Goal: Task Accomplishment & Management: Manage account settings

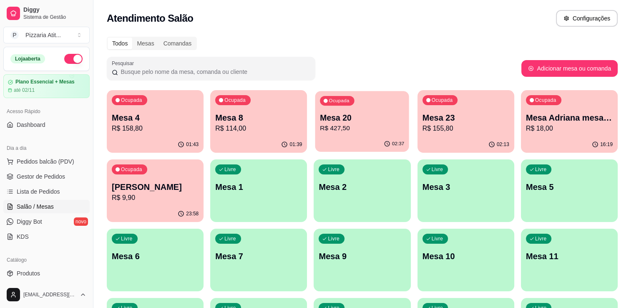
click at [362, 118] on p "Mesa 20" at bounding box center [362, 117] width 84 height 11
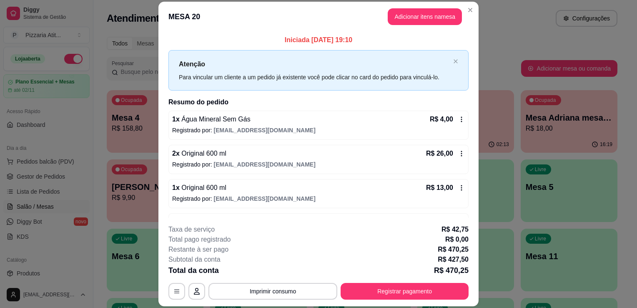
click at [405, 7] on header "MESA 20 Adicionar itens na mesa" at bounding box center [318, 17] width 320 height 30
click at [408, 14] on button "Adicionar itens na mesa" at bounding box center [425, 16] width 72 height 16
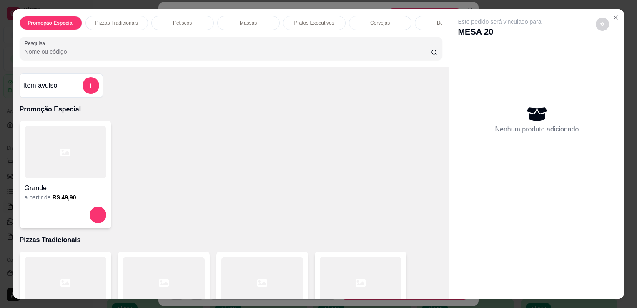
click at [202, 51] on input "Pesquisa" at bounding box center [228, 52] width 407 height 8
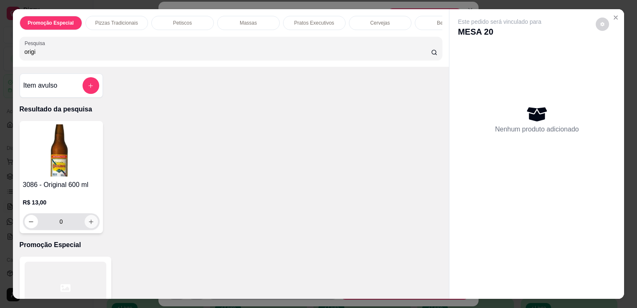
type input "origi"
click at [88, 224] on icon "increase-product-quantity" at bounding box center [91, 222] width 6 height 6
type input "1"
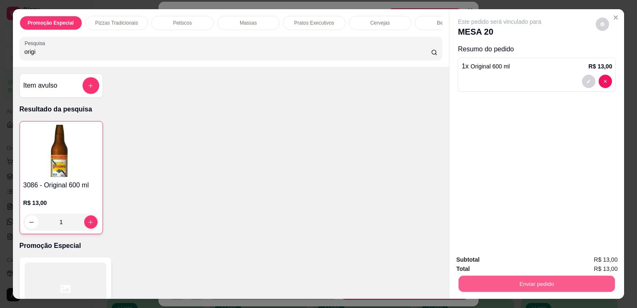
click at [560, 275] on button "Enviar pedido" at bounding box center [537, 283] width 156 height 16
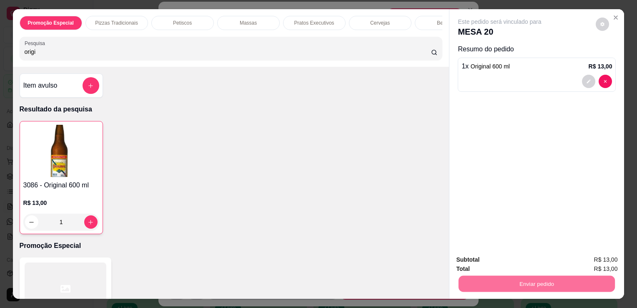
click at [600, 257] on button "Enviar pedido" at bounding box center [596, 259] width 46 height 15
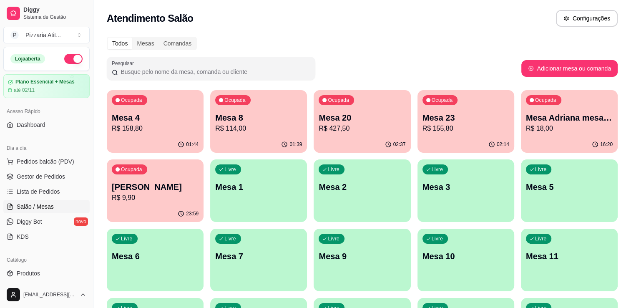
drag, startPoint x: 81, startPoint y: 107, endPoint x: 68, endPoint y: 88, distance: 23.0
click at [68, 88] on div "até 02/11" at bounding box center [47, 90] width 78 height 7
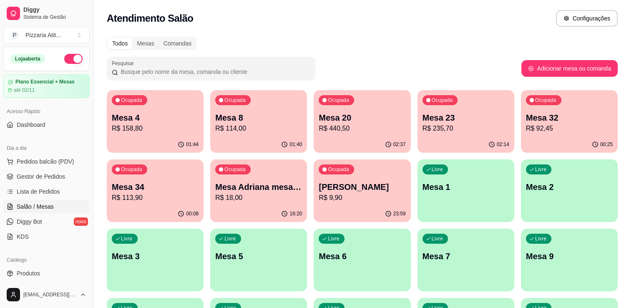
click at [365, 14] on div "Atendimento Salão Configurações" at bounding box center [362, 18] width 511 height 17
click at [357, 122] on p "Mesa 20" at bounding box center [362, 117] width 84 height 11
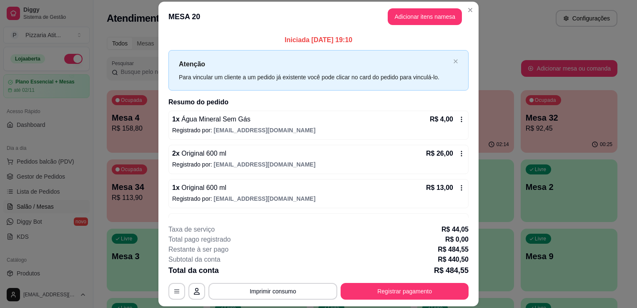
click at [468, 214] on div "Iniciada [DATE] 19:10 Atenção Para vincular um cliente a um pedido já existente…" at bounding box center [318, 125] width 320 height 186
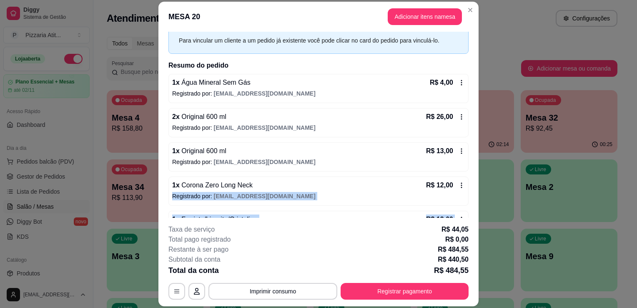
click at [468, 214] on div "Iniciada [DATE] 19:10 Atenção Para vincular um cliente a um pedido já existente…" at bounding box center [318, 125] width 320 height 186
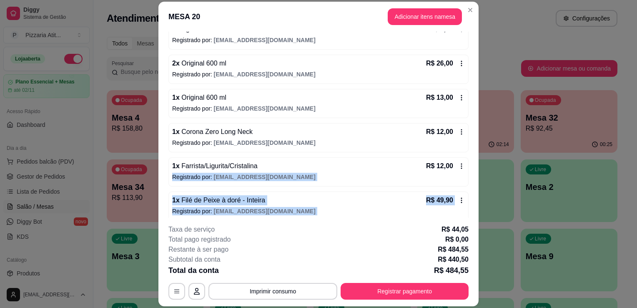
click at [468, 214] on div "Iniciada [DATE] 19:10 Atenção Para vincular um cliente a um pedido já existente…" at bounding box center [318, 125] width 320 height 186
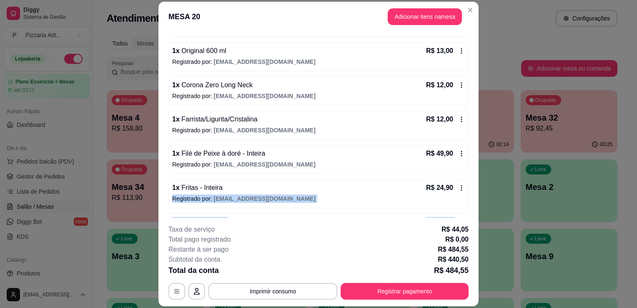
click at [468, 214] on div "Iniciada [DATE] 19:10 Atenção Para vincular um cliente a um pedido já existente…" at bounding box center [318, 125] width 320 height 186
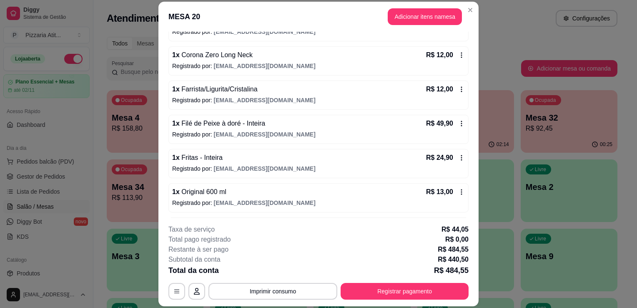
click at [468, 214] on div "Iniciada [DATE] 19:10 Atenção Para vincular um cliente a um pedido já existente…" at bounding box center [318, 125] width 320 height 186
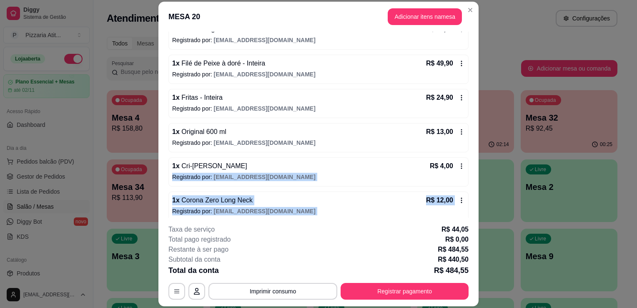
click at [468, 214] on div "Iniciada [DATE] 19:10 Atenção Para vincular um cliente a um pedido já existente…" at bounding box center [318, 125] width 320 height 186
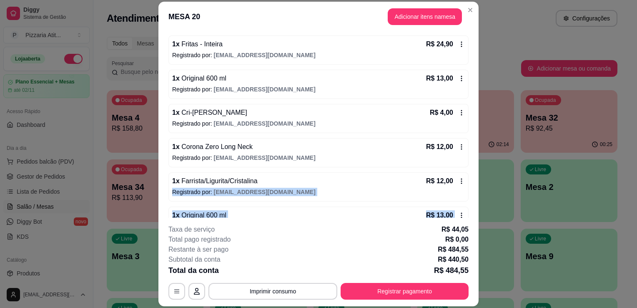
click at [468, 214] on div "Iniciada [DATE] 19:10 Atenção Para vincular um cliente a um pedido já existente…" at bounding box center [318, 125] width 320 height 186
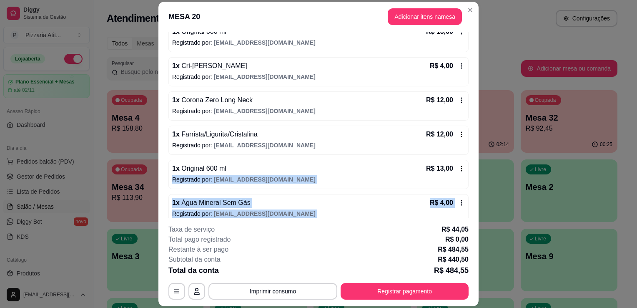
click at [468, 214] on div "Iniciada [DATE] 19:10 Atenção Para vincular um cliente a um pedido já existente…" at bounding box center [318, 125] width 320 height 186
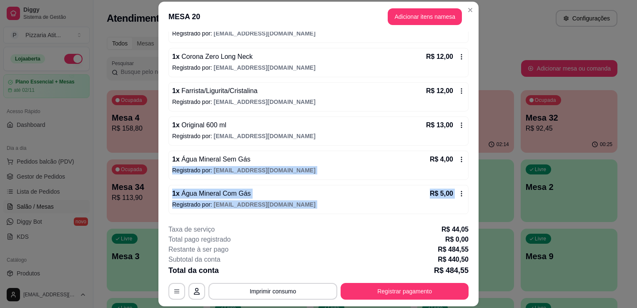
click at [468, 214] on div "Iniciada [DATE] 19:10 Atenção Para vincular um cliente a um pedido já existente…" at bounding box center [318, 125] width 320 height 186
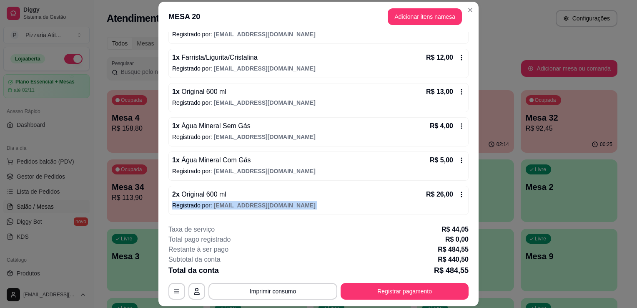
click at [468, 214] on div "Iniciada [DATE] 19:10 Atenção Para vincular um cliente a um pedido já existente…" at bounding box center [318, 125] width 320 height 186
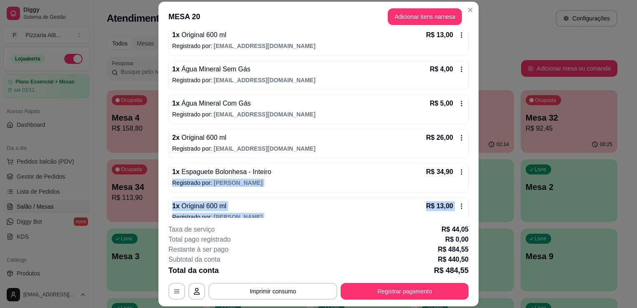
click at [468, 214] on div "Iniciada [DATE] 19:10 Atenção Para vincular um cliente a um pedido já existente…" at bounding box center [318, 125] width 320 height 186
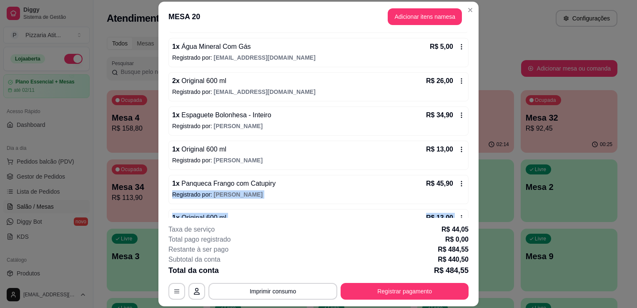
click at [468, 214] on div "Iniciada [DATE] 19:10 Atenção Para vincular um cliente a um pedido já existente…" at bounding box center [318, 125] width 320 height 186
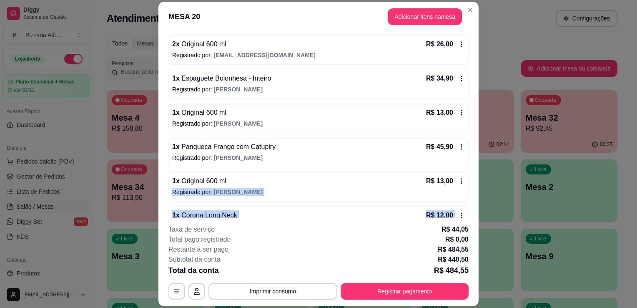
click at [468, 214] on div "Iniciada [DATE] 19:10 Atenção Para vincular um cliente a um pedido já existente…" at bounding box center [318, 125] width 320 height 186
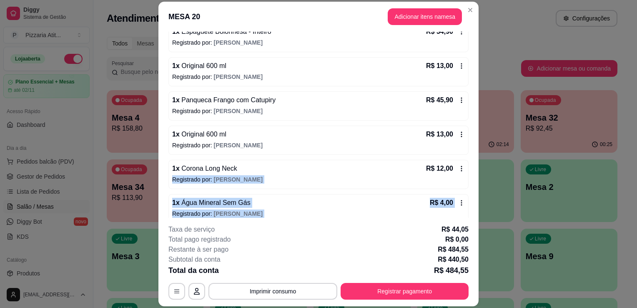
click at [468, 214] on div "Iniciada [DATE] 19:10 Atenção Para vincular um cliente a um pedido já existente…" at bounding box center [318, 125] width 320 height 186
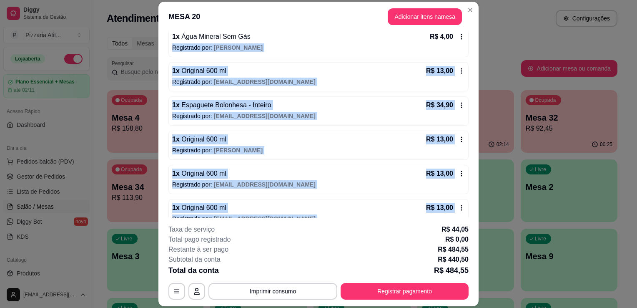
scroll to position [775, 0]
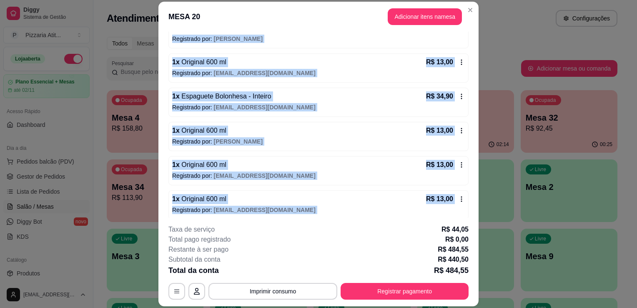
click at [470, 211] on div "Iniciada [DATE] 19:10 Atenção Para vincular um cliente a um pedido já existente…" at bounding box center [318, 125] width 320 height 186
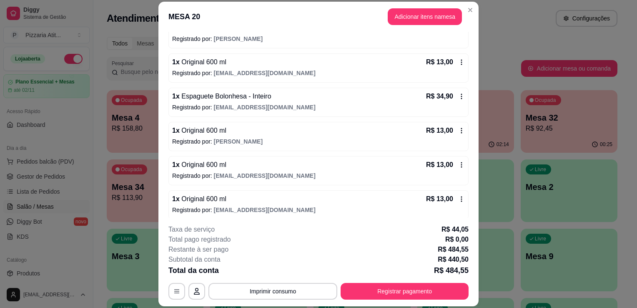
click at [399, 27] on header "MESA 20 Adicionar itens na mesa" at bounding box center [318, 17] width 320 height 30
click at [403, 9] on button "Adicionar itens na mesa" at bounding box center [425, 16] width 72 height 16
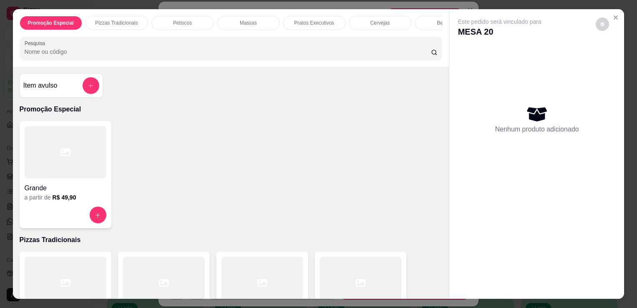
click at [159, 56] on input "Pesquisa" at bounding box center [228, 52] width 407 height 8
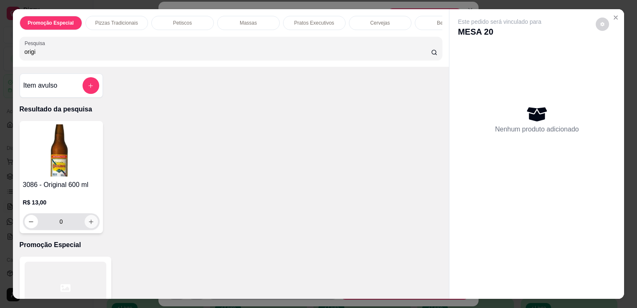
type input "origi"
click at [85, 222] on button "increase-product-quantity" at bounding box center [91, 221] width 13 height 13
type input "1"
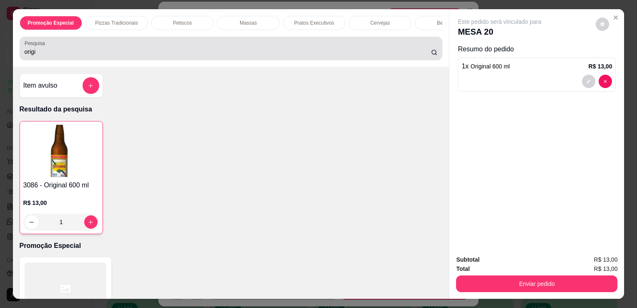
click at [60, 60] on div "Pesquisa origi" at bounding box center [231, 48] width 423 height 23
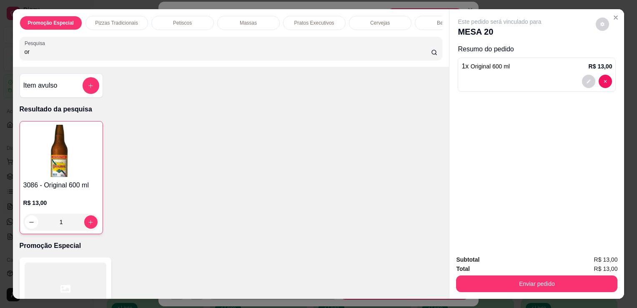
type input "o"
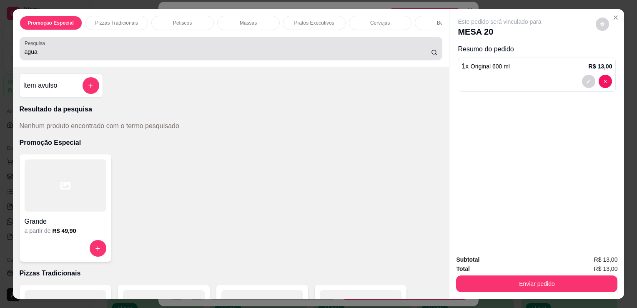
click at [60, 60] on div "Pesquisa agua" at bounding box center [231, 48] width 423 height 23
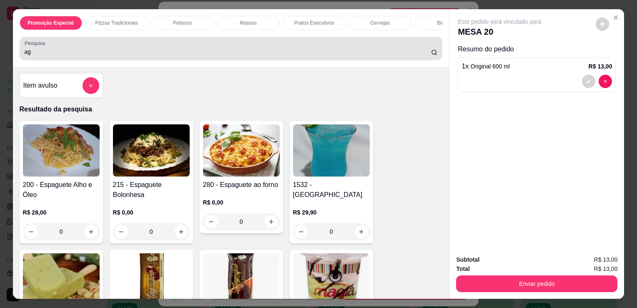
click at [78, 60] on div "Pesquisa ag" at bounding box center [231, 48] width 423 height 23
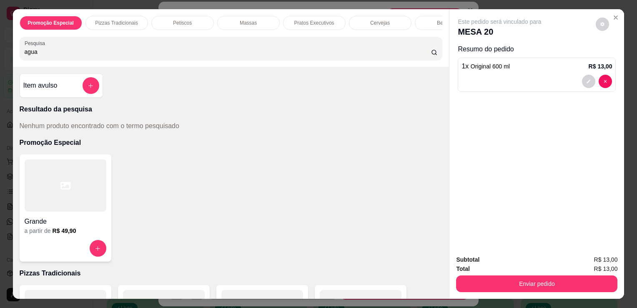
type input "agua"
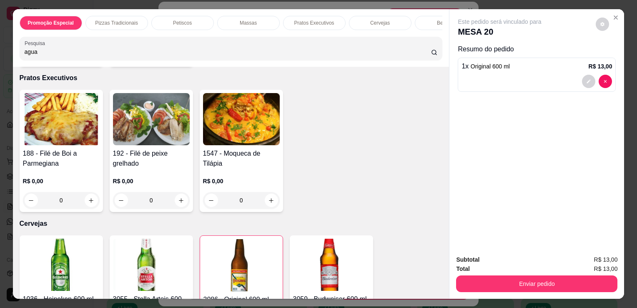
scroll to position [1268, 0]
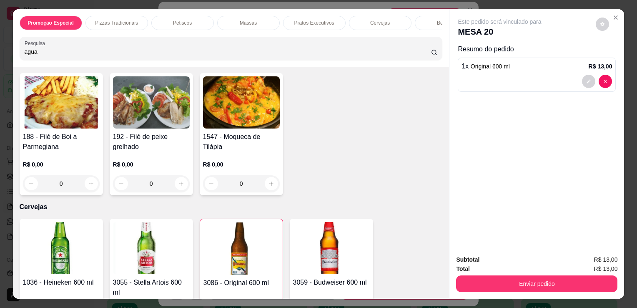
click at [450, 279] on div "Subtotal R$ 13,00 Total R$ 13,00 Enviar pedido" at bounding box center [537, 273] width 175 height 50
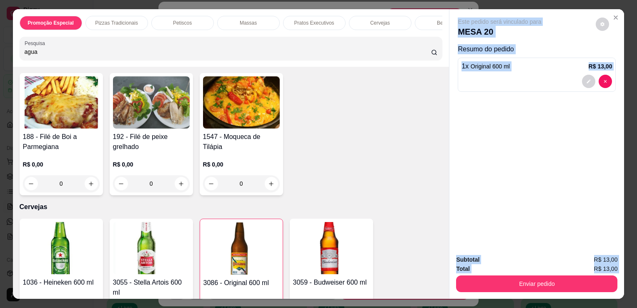
drag, startPoint x: 450, startPoint y: 279, endPoint x: 441, endPoint y: 289, distance: 13.0
click at [441, 289] on div "Promoção Especial Pizzas Tradicionais Petiscos Massas Pratos Executivos Cerveja…" at bounding box center [319, 153] width 612 height 289
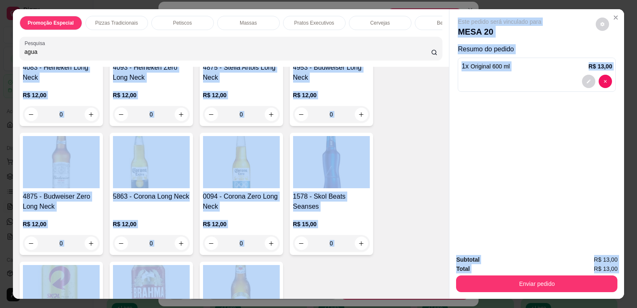
scroll to position [1753, 0]
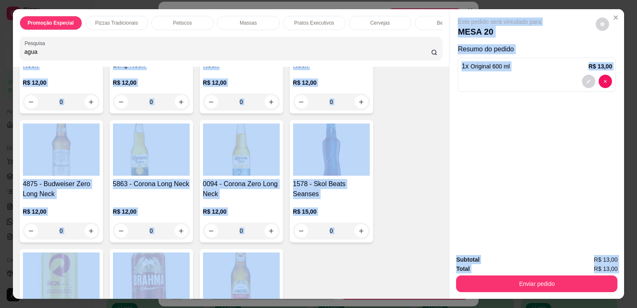
click at [439, 286] on div "Item avulso Resultado da pesquisa Nenhum produto encontrado com o termo pesquis…" at bounding box center [231, 183] width 437 height 232
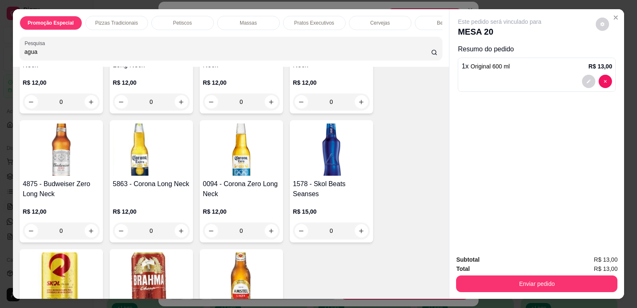
click at [439, 286] on div "Item avulso Resultado da pesquisa Nenhum produto encontrado com o termo pesquis…" at bounding box center [231, 183] width 437 height 232
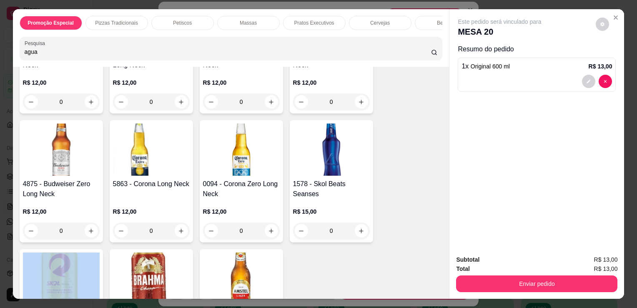
click at [439, 286] on div "Item avulso Resultado da pesquisa Nenhum produto encontrado com o termo pesquis…" at bounding box center [231, 183] width 437 height 232
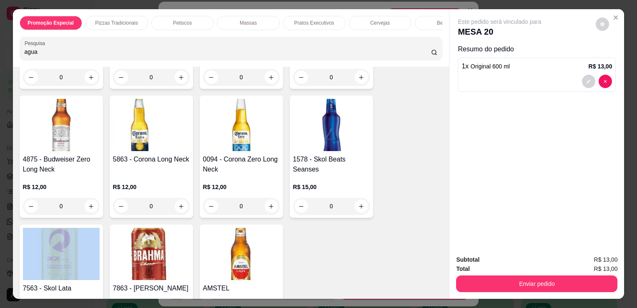
drag, startPoint x: 439, startPoint y: 286, endPoint x: 444, endPoint y: 291, distance: 7.1
click at [444, 291] on div "Item avulso Resultado da pesquisa Nenhum produto encontrado com o termo pesquis…" at bounding box center [231, 183] width 437 height 232
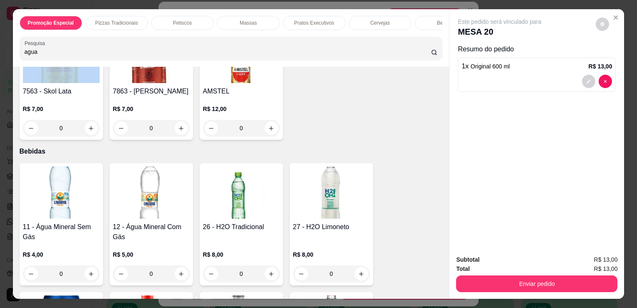
scroll to position [1980, 0]
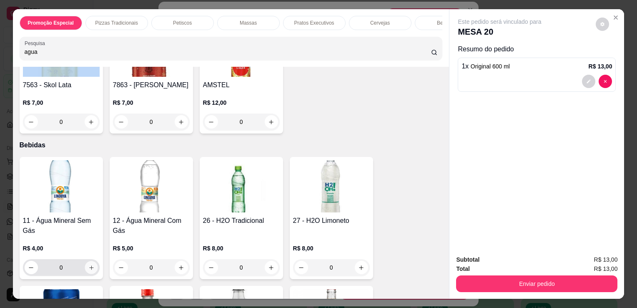
click at [90, 264] on icon "increase-product-quantity" at bounding box center [91, 267] width 6 height 6
type input "1"
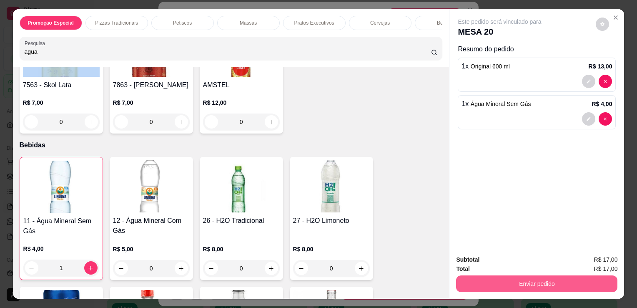
click at [484, 278] on button "Enviar pedido" at bounding box center [536, 283] width 161 height 17
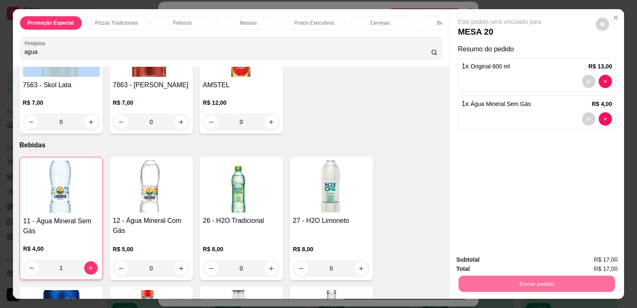
click at [601, 256] on button "Enviar pedido" at bounding box center [596, 259] width 46 height 15
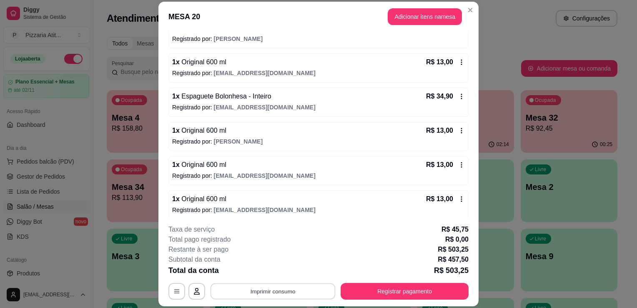
click at [312, 299] on button "Imprimir consumo" at bounding box center [273, 291] width 125 height 16
click at [286, 271] on button "IMPRESSORA" at bounding box center [272, 272] width 58 height 13
click at [426, 16] on button "Adicionar itens na mesa" at bounding box center [425, 16] width 72 height 16
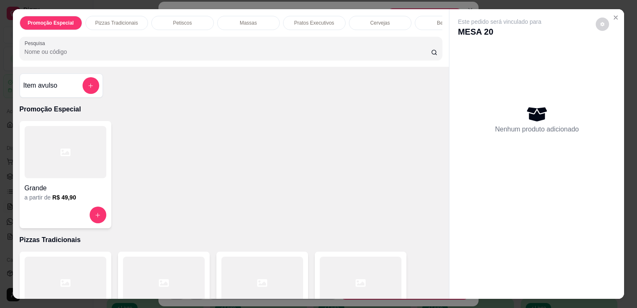
click at [279, 56] on input "Pesquisa" at bounding box center [228, 52] width 407 height 8
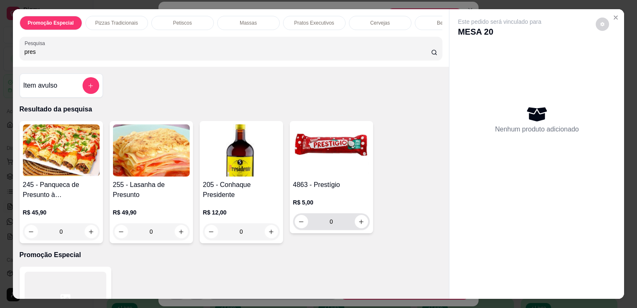
type input "pres"
click at [363, 230] on div "0" at bounding box center [331, 221] width 73 height 17
click at [363, 226] on button "increase-product-quantity" at bounding box center [361, 221] width 13 height 13
type input "1"
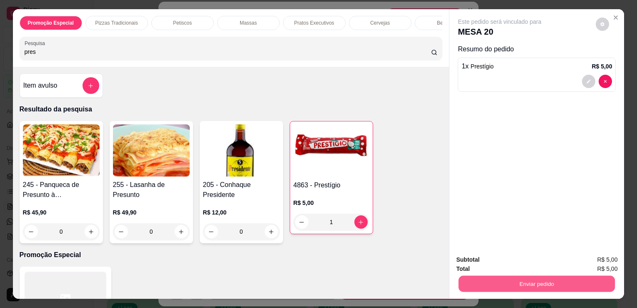
click at [544, 283] on button "Enviar pedido" at bounding box center [537, 283] width 156 height 16
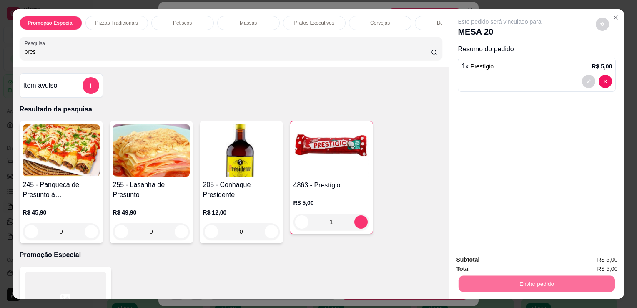
click at [533, 258] on button "Registrar cliente" at bounding box center [540, 259] width 53 height 15
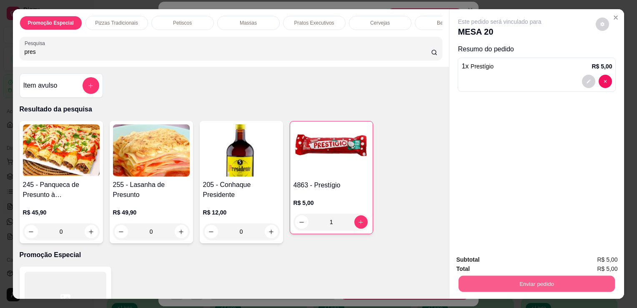
click at [578, 275] on button "Enviar pedido" at bounding box center [537, 283] width 156 height 16
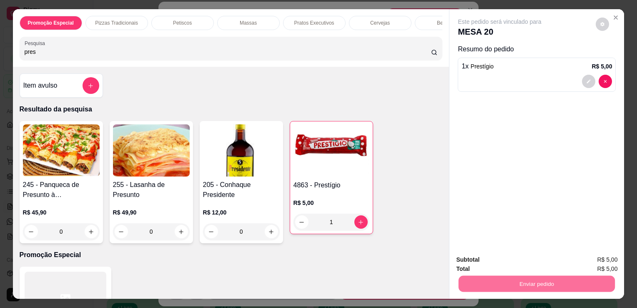
click at [591, 254] on button "Enviar pedido" at bounding box center [596, 259] width 46 height 15
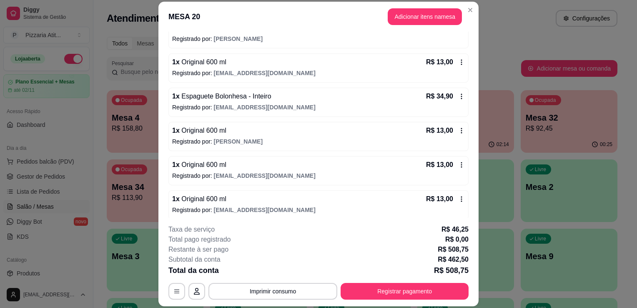
click at [474, 211] on div "Iniciada [DATE] 19:10 Atenção Para vincular um cliente a um pedido já existente…" at bounding box center [318, 125] width 320 height 186
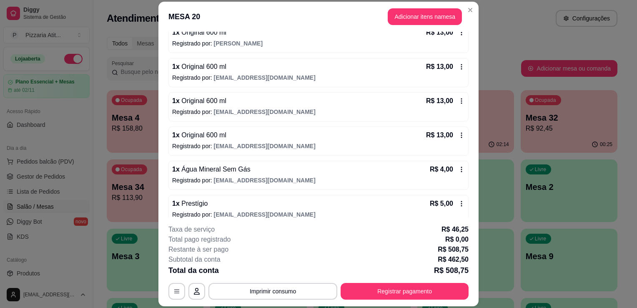
scroll to position [877, 0]
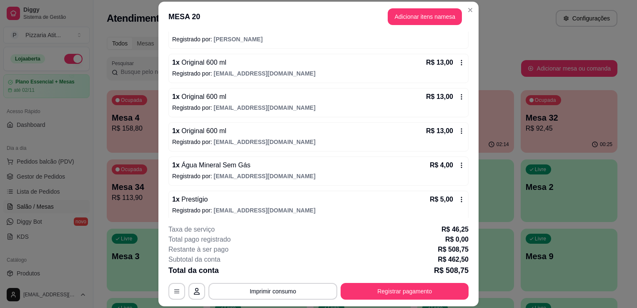
click at [387, 279] on div "**********" at bounding box center [318, 261] width 300 height 75
click at [390, 293] on button "Registrar pagamento" at bounding box center [405, 291] width 124 height 16
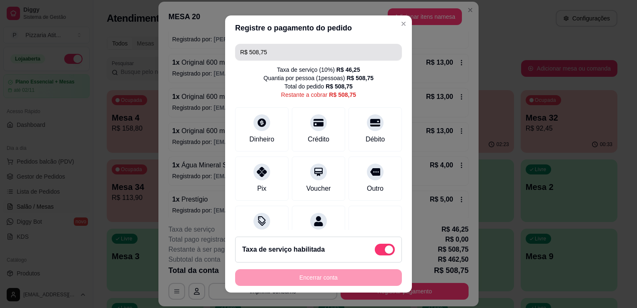
click at [270, 52] on input "R$ 508,75" at bounding box center [318, 52] width 157 height 17
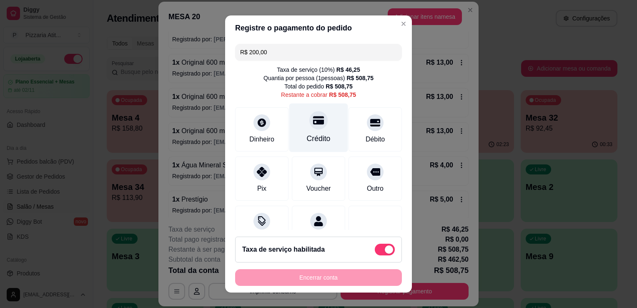
click at [324, 126] on div "Crédito" at bounding box center [318, 127] width 59 height 49
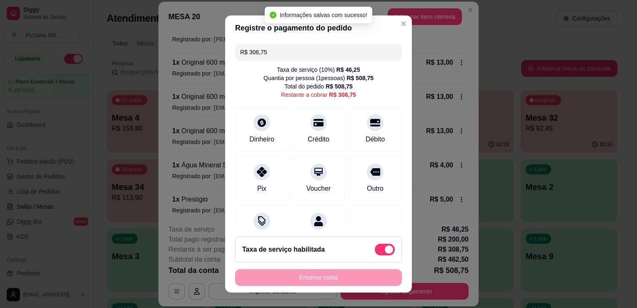
click at [292, 53] on input "R$ 308,75" at bounding box center [318, 52] width 157 height 17
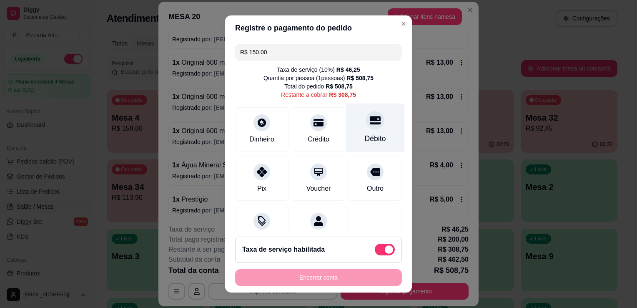
click at [357, 131] on div "Débito" at bounding box center [375, 127] width 59 height 49
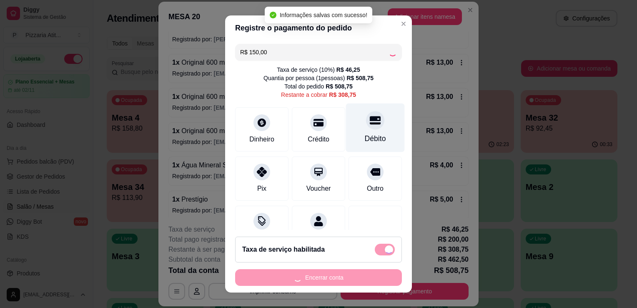
type input "R$ 158,75"
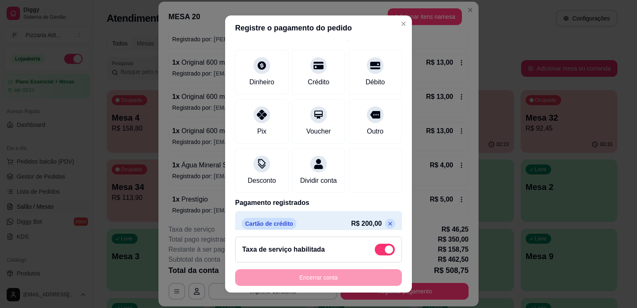
scroll to position [67, 0]
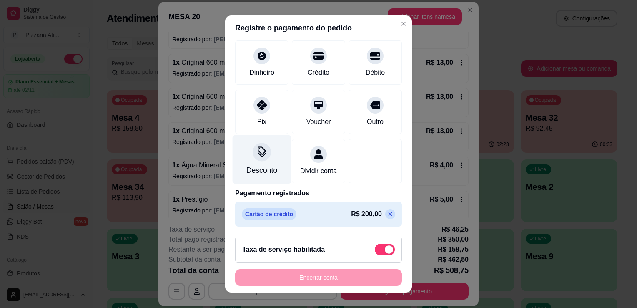
click at [254, 166] on div "Desconto" at bounding box center [261, 170] width 31 height 11
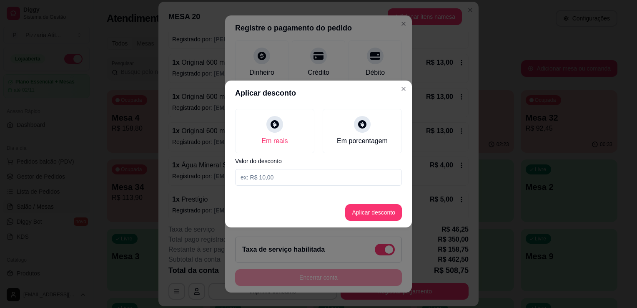
click at [279, 174] on input at bounding box center [318, 177] width 167 height 17
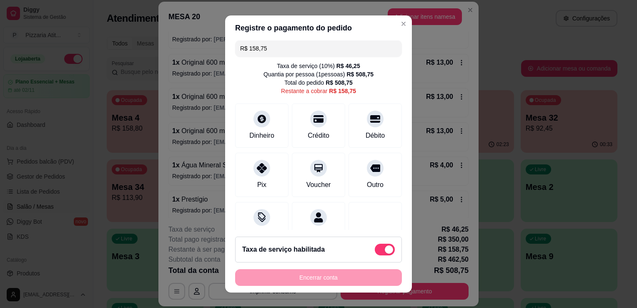
scroll to position [0, 0]
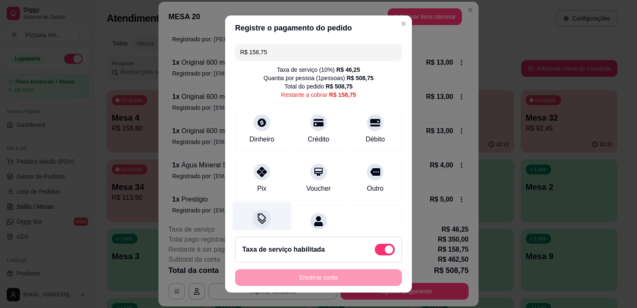
click at [268, 223] on div "Desconto" at bounding box center [262, 226] width 59 height 49
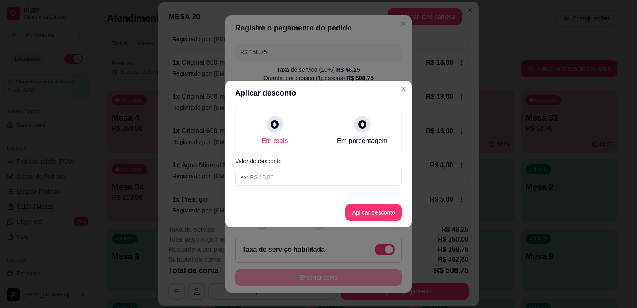
click at [282, 179] on input at bounding box center [318, 177] width 167 height 17
type input "3,85"
click at [389, 214] on button "Aplicar desconto" at bounding box center [374, 212] width 55 height 16
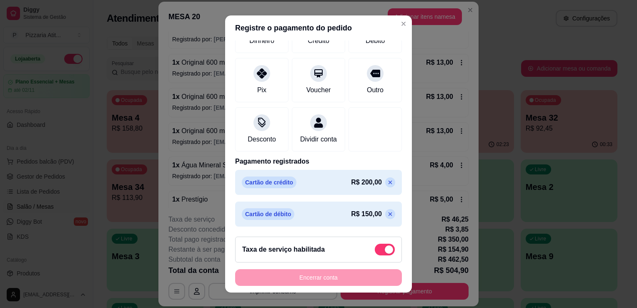
scroll to position [116, 0]
click at [394, 46] on div "R$ 154,90 Taxa de serviço ( 10 %) R$ 46,25 Quantia por pessoa ( 1 pessoas) R$ 5…" at bounding box center [318, 134] width 187 height 189
click at [395, 46] on div "R$ 154,90 Taxa de serviço ( 10 %) R$ 46,25 Quantia por pessoa ( 1 pessoas) R$ 5…" at bounding box center [318, 134] width 187 height 189
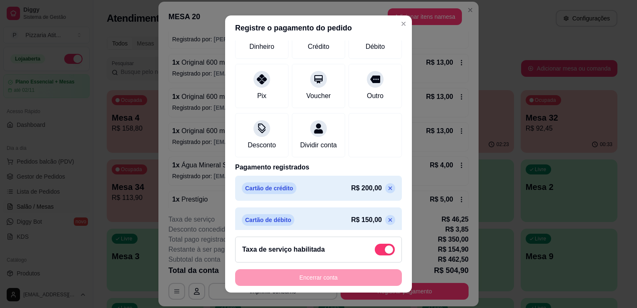
click at [397, 46] on div "R$ 154,90 Taxa de serviço ( 10 %) R$ 46,25 Quantia por pessoa ( 1 pessoas) R$ 5…" at bounding box center [318, 134] width 187 height 189
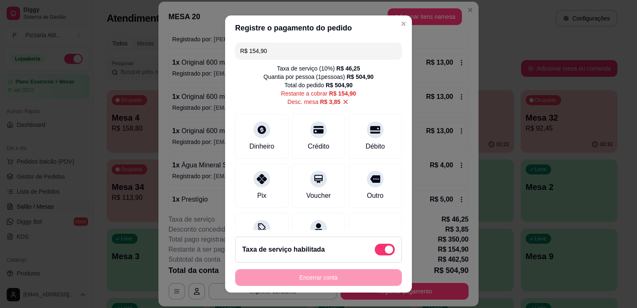
scroll to position [0, 0]
click at [342, 101] on icon at bounding box center [346, 103] width 8 height 8
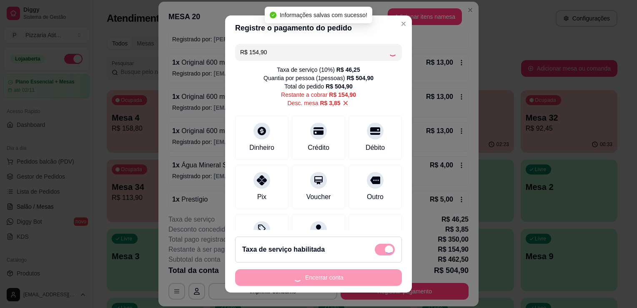
type input "R$ 158,75"
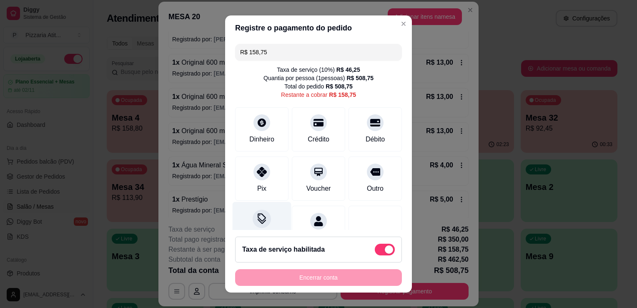
click at [269, 219] on div "Desconto" at bounding box center [262, 226] width 59 height 49
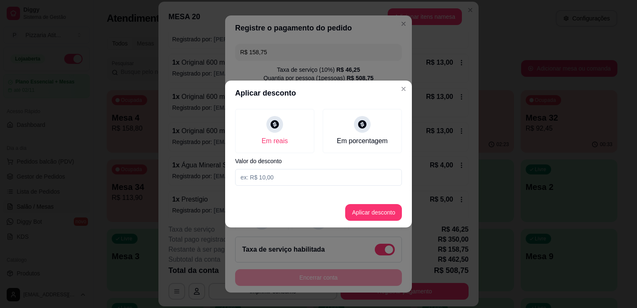
click at [285, 179] on input at bounding box center [318, 177] width 167 height 17
type input "3,75"
click at [358, 209] on button "Aplicar desconto" at bounding box center [373, 212] width 57 height 17
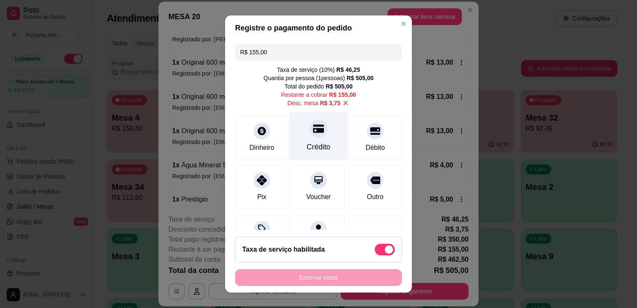
click at [319, 134] on div "Crédito" at bounding box center [318, 136] width 59 height 49
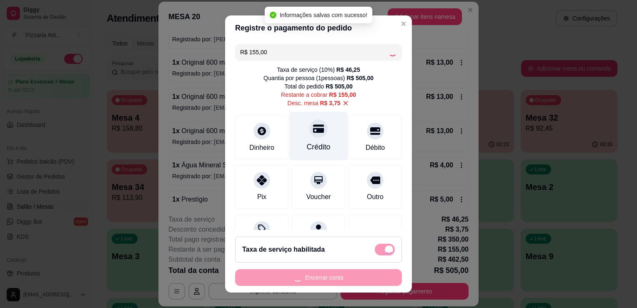
type input "R$ 0,00"
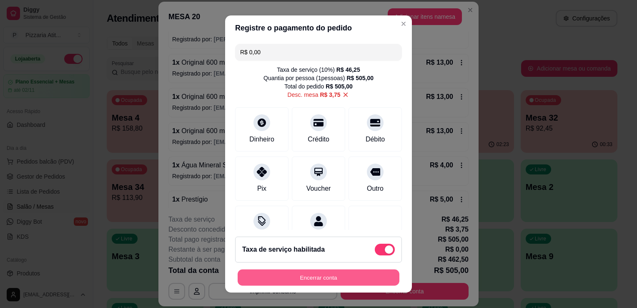
click at [352, 282] on button "Encerrar conta" at bounding box center [319, 277] width 162 height 16
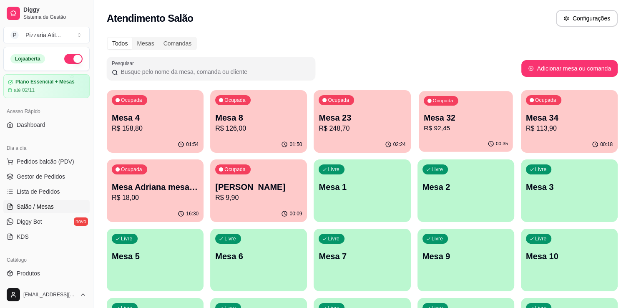
click at [482, 131] on p "R$ 92,45" at bounding box center [466, 128] width 84 height 10
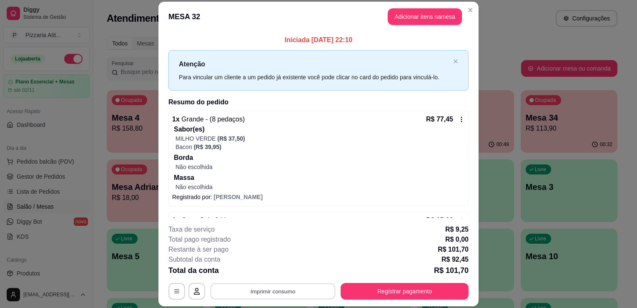
click at [309, 291] on button "Imprimir consumo" at bounding box center [273, 291] width 125 height 16
click at [267, 274] on button "IMPRESSORA" at bounding box center [272, 272] width 58 height 13
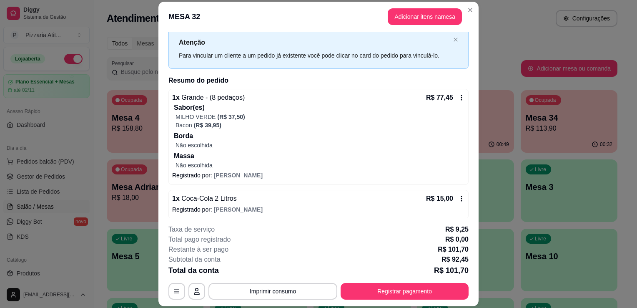
scroll to position [25, 0]
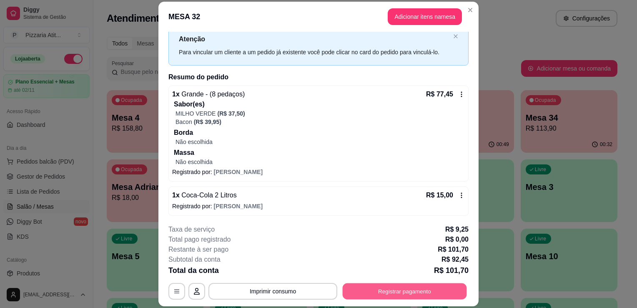
click at [418, 291] on button "Registrar pagamento" at bounding box center [405, 291] width 124 height 16
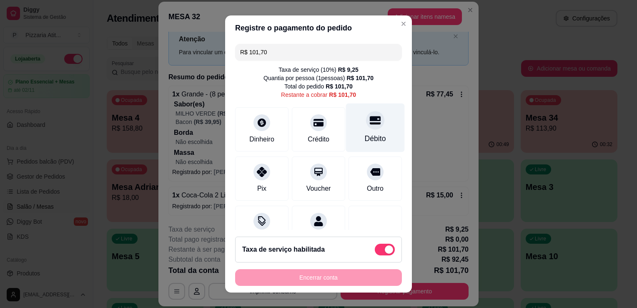
click at [366, 126] on div at bounding box center [375, 120] width 18 height 18
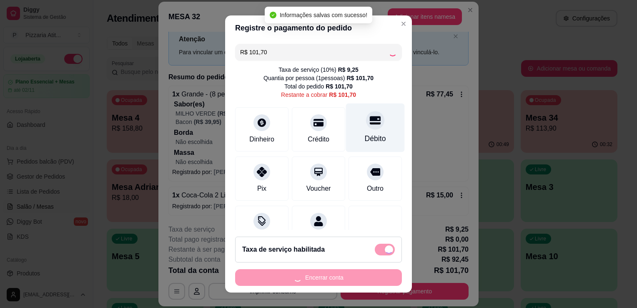
type input "R$ 0,00"
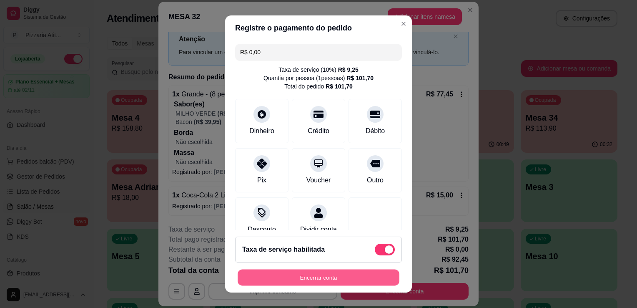
click at [332, 274] on button "Encerrar conta" at bounding box center [319, 277] width 162 height 16
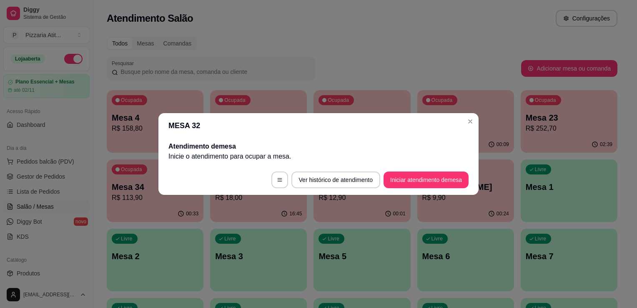
scroll to position [0, 0]
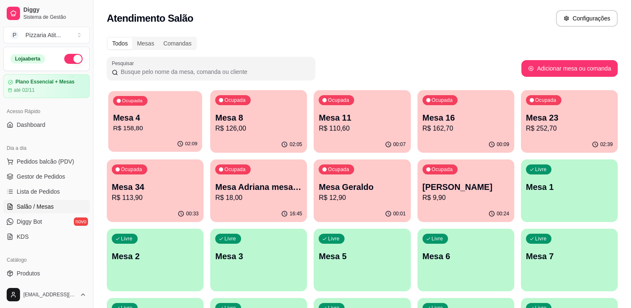
click at [180, 102] on div "Ocupada Mesa 4 R$ 158,80" at bounding box center [155, 113] width 94 height 45
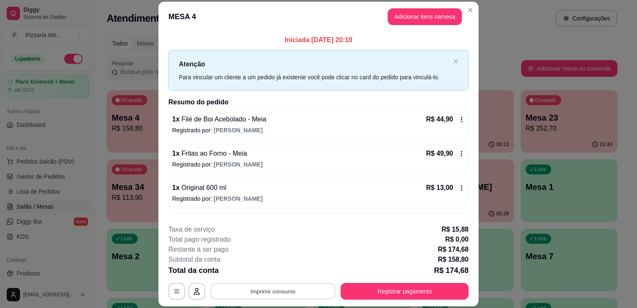
click at [313, 284] on button "Imprimir consumo" at bounding box center [273, 291] width 125 height 16
drag, startPoint x: 258, startPoint y: 265, endPoint x: 256, endPoint y: 275, distance: 9.7
click at [256, 275] on div "Escolha a impressora IMPRESSORA" at bounding box center [272, 266] width 69 height 28
click at [256, 275] on button "IMPRESSORA" at bounding box center [272, 272] width 60 height 13
click at [411, 289] on button "Registrar pagamento" at bounding box center [405, 291] width 124 height 16
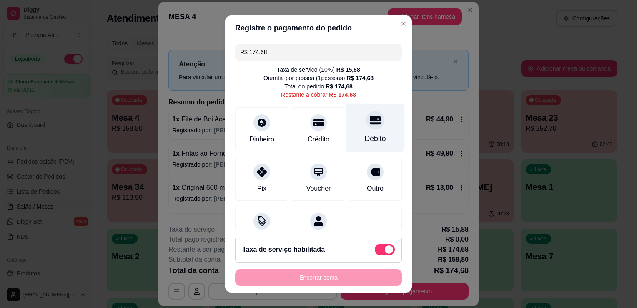
click at [372, 146] on div "Débito" at bounding box center [375, 127] width 59 height 49
type input "R$ 0,00"
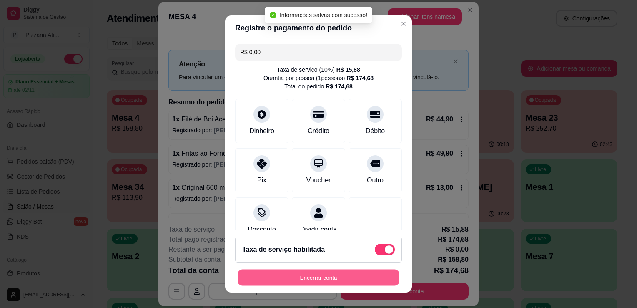
click at [305, 276] on button "Encerrar conta" at bounding box center [319, 277] width 162 height 16
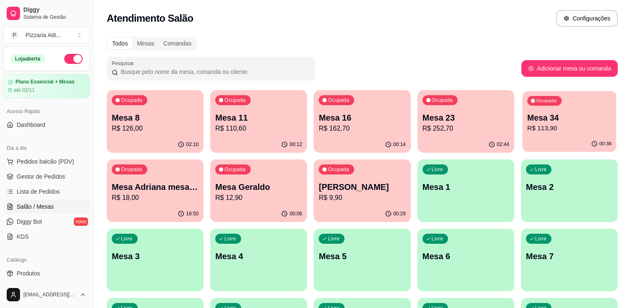
click at [553, 124] on p "R$ 113,90" at bounding box center [569, 128] width 84 height 10
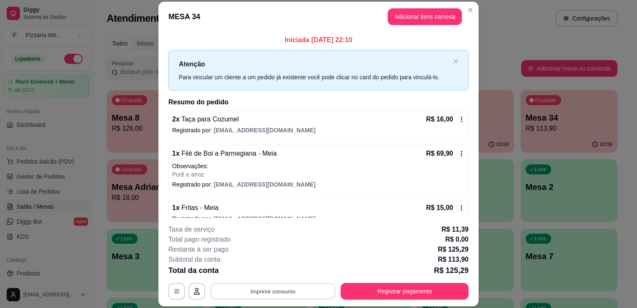
click at [308, 294] on button "Imprimir consumo" at bounding box center [273, 291] width 125 height 16
click at [284, 268] on button "IMPRESSORA" at bounding box center [272, 272] width 58 height 13
click at [378, 295] on button "Registrar pagamento" at bounding box center [405, 291] width 124 height 16
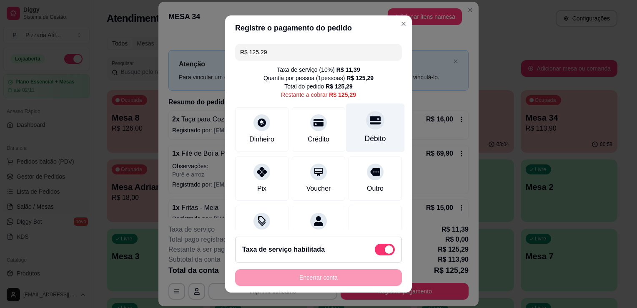
click at [365, 133] on div "Débito" at bounding box center [375, 138] width 21 height 11
type input "R$ 0,00"
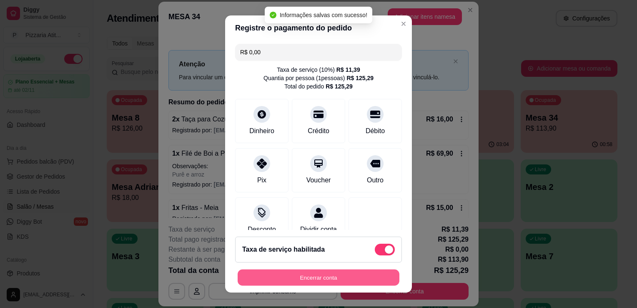
click at [306, 271] on button "Encerrar conta" at bounding box center [319, 277] width 162 height 16
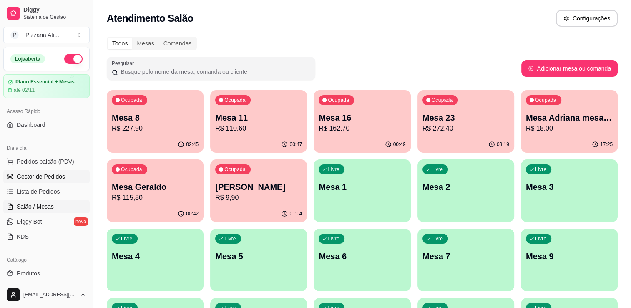
click at [45, 174] on span "Gestor de Pedidos" at bounding box center [41, 176] width 48 height 8
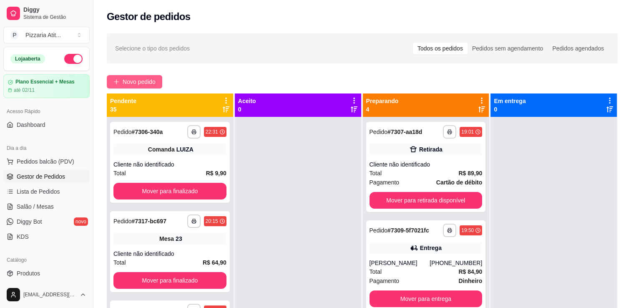
click at [134, 79] on span "Novo pedido" at bounding box center [139, 81] width 33 height 9
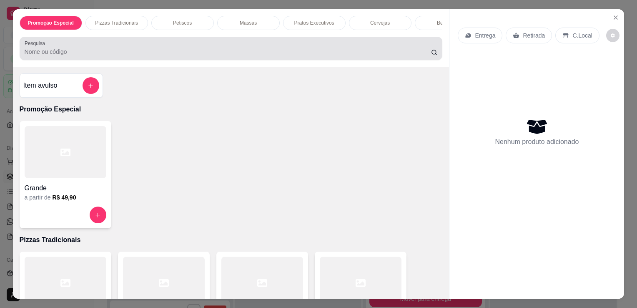
click at [371, 60] on div "Pesquisa" at bounding box center [231, 48] width 423 height 23
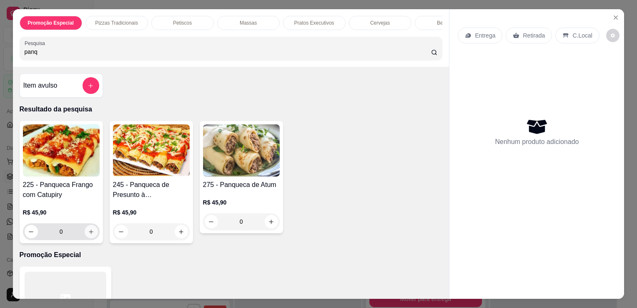
type input "panq"
click at [91, 236] on button "increase-product-quantity" at bounding box center [91, 231] width 13 height 13
type input "1"
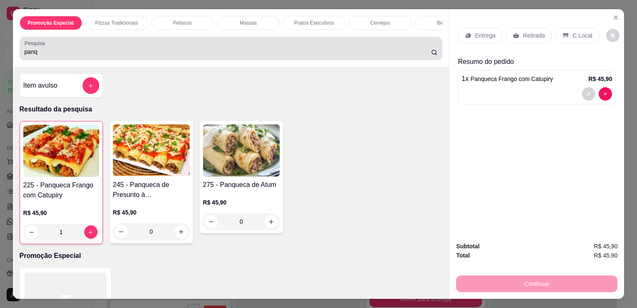
click at [134, 49] on div "panq" at bounding box center [231, 48] width 413 height 17
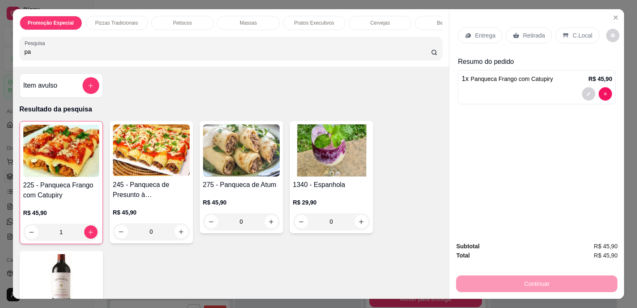
type input "p"
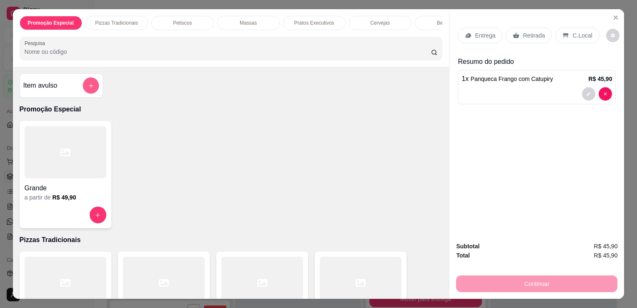
click at [83, 85] on button "add-separate-item" at bounding box center [91, 86] width 16 height 16
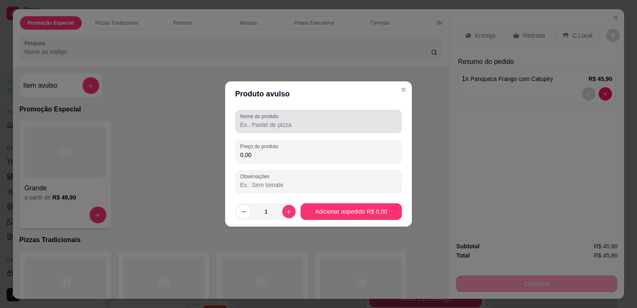
click at [253, 120] on div at bounding box center [318, 121] width 157 height 17
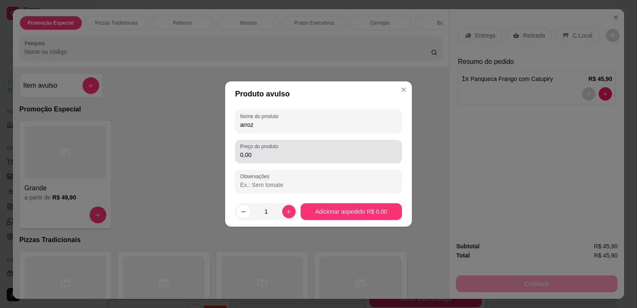
type input "arroz"
click at [251, 161] on div "Preço do produto 0,00" at bounding box center [318, 151] width 167 height 23
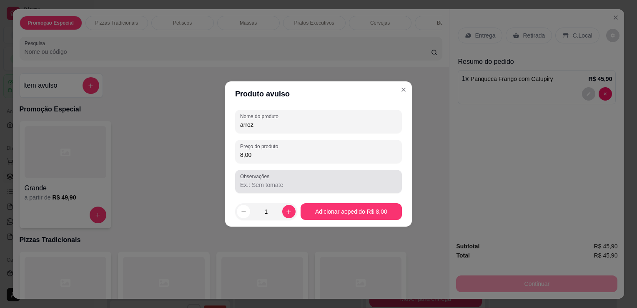
type input "8,00"
click at [288, 192] on div "Observações" at bounding box center [318, 181] width 167 height 23
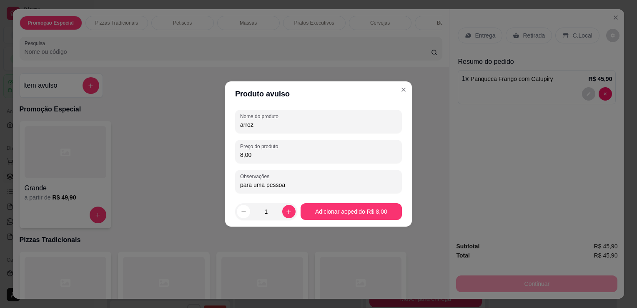
type input "para uma pessoa"
click at [317, 203] on footer "1 Adicionar ao pedido R$ 8,00" at bounding box center [318, 211] width 187 height 30
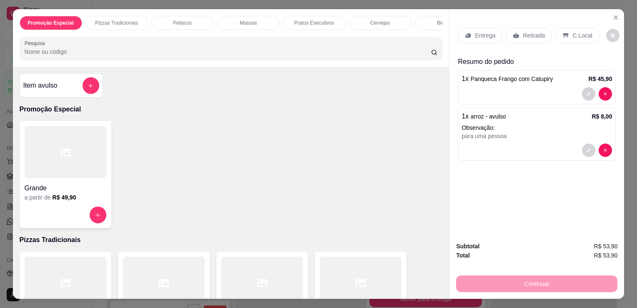
click at [311, 56] on input "Pesquisa" at bounding box center [228, 52] width 407 height 8
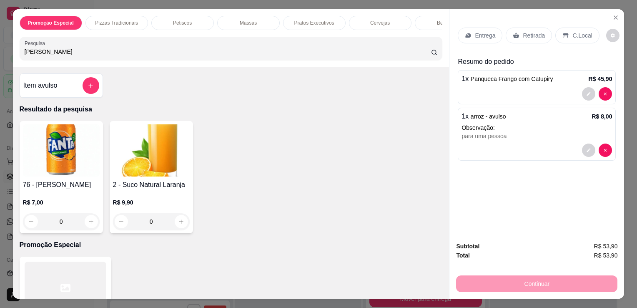
type input "[PERSON_NAME]"
click at [181, 225] on div "0" at bounding box center [151, 221] width 77 height 17
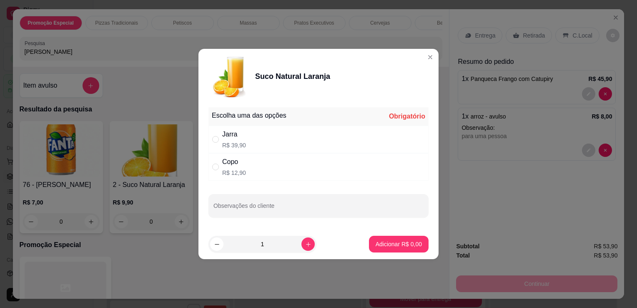
click at [223, 173] on p "R$ 12,90" at bounding box center [234, 172] width 24 height 8
radio input "true"
click at [374, 242] on p "Adicionar R$ 12,90" at bounding box center [397, 244] width 48 height 8
type input "1"
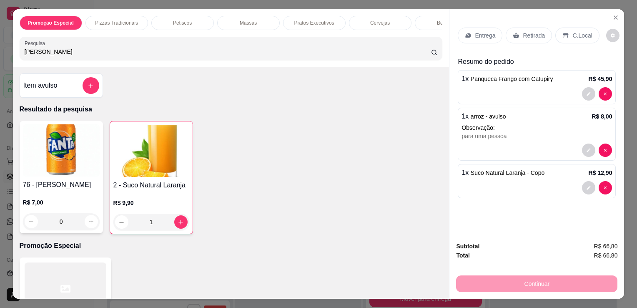
click at [529, 33] on p "Retirada" at bounding box center [534, 35] width 22 height 8
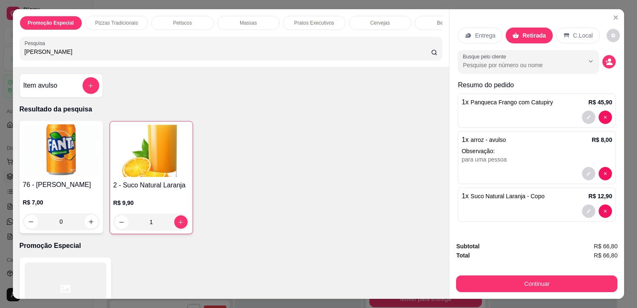
click at [529, 33] on p "Retirada" at bounding box center [534, 35] width 23 height 8
click at [606, 58] on icon "decrease-product-quantity" at bounding box center [609, 61] width 7 height 7
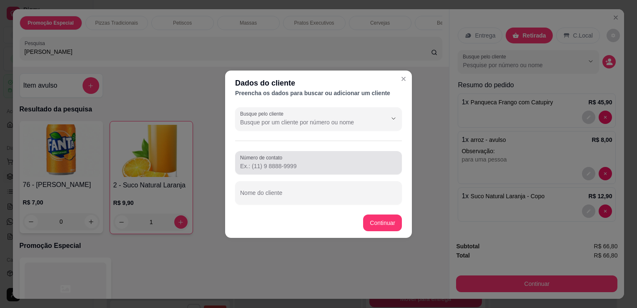
click at [329, 152] on div "Número de contato" at bounding box center [318, 162] width 167 height 23
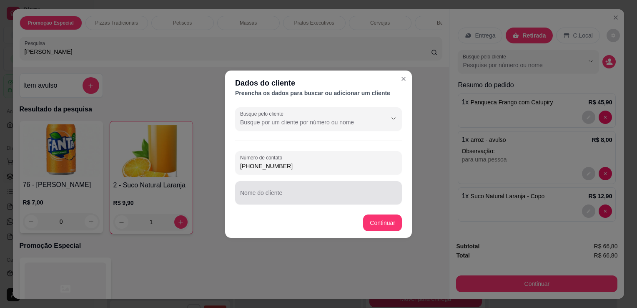
type input "[PHONE_NUMBER]"
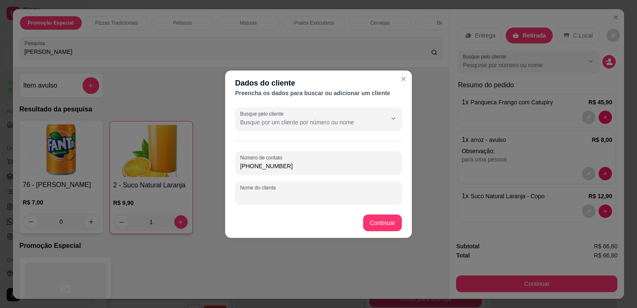
click at [305, 198] on input "Nome do cliente" at bounding box center [318, 196] width 157 height 8
type input "d"
type input "DJALMA"
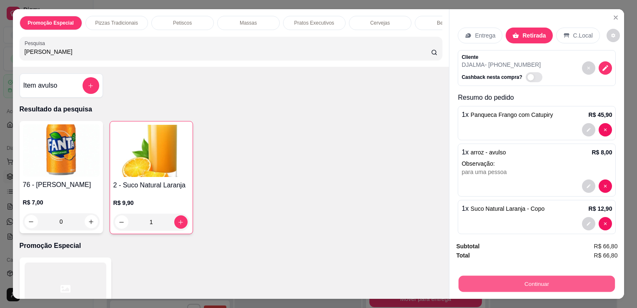
click at [510, 287] on button "Continuar" at bounding box center [537, 283] width 156 height 16
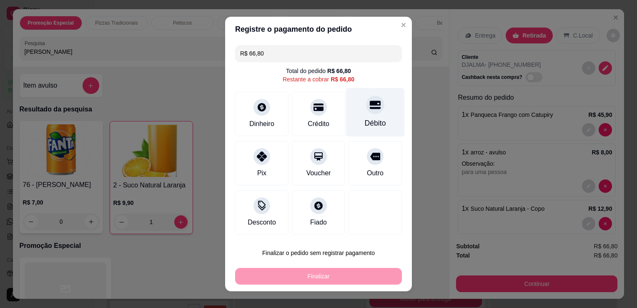
click at [370, 110] on icon at bounding box center [375, 104] width 11 height 11
type input "R$ 0,00"
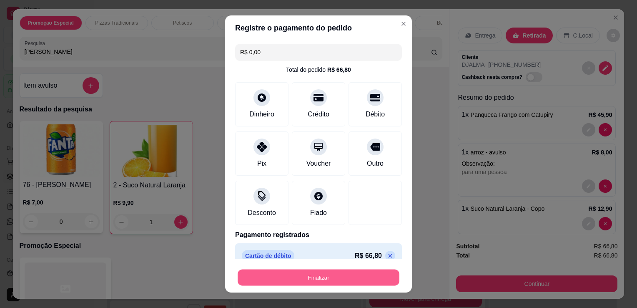
click at [336, 283] on button "Finalizar" at bounding box center [319, 277] width 162 height 16
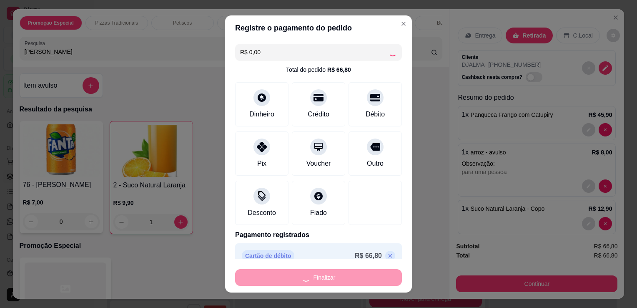
type input "0"
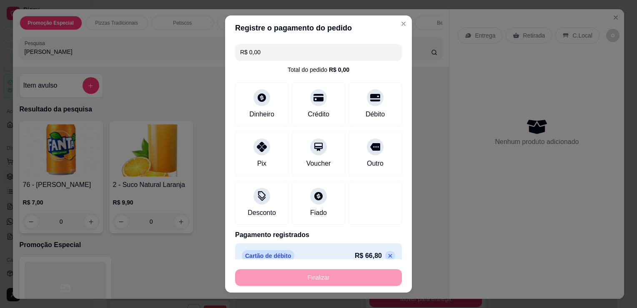
type input "-R$ 66,80"
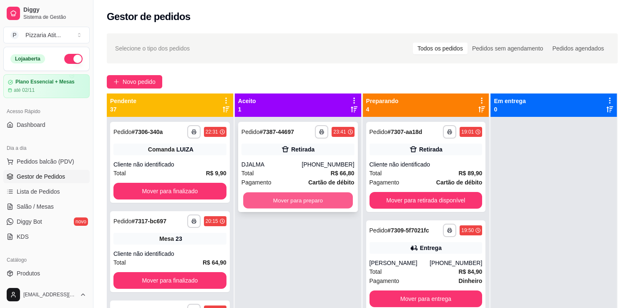
click at [283, 195] on button "Mover para preparo" at bounding box center [298, 200] width 110 height 16
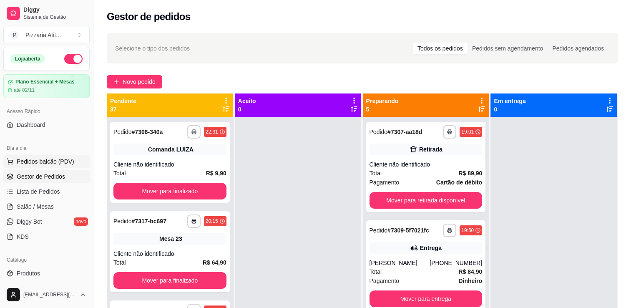
click at [57, 161] on span "Pedidos balcão (PDV)" at bounding box center [46, 161] width 58 height 8
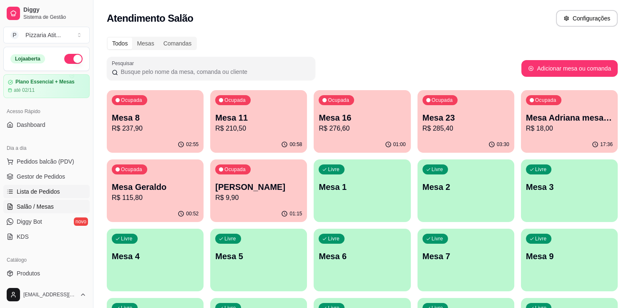
click at [38, 188] on span "Lista de Pedidos" at bounding box center [38, 191] width 43 height 8
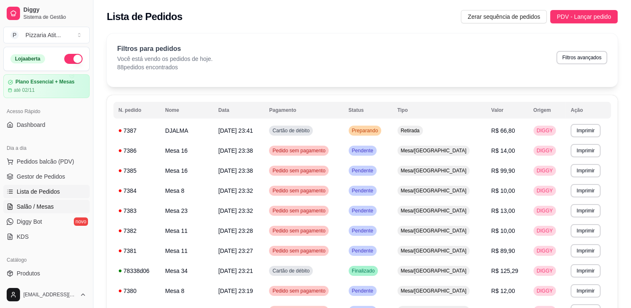
click at [43, 207] on span "Salão / Mesas" at bounding box center [35, 206] width 37 height 8
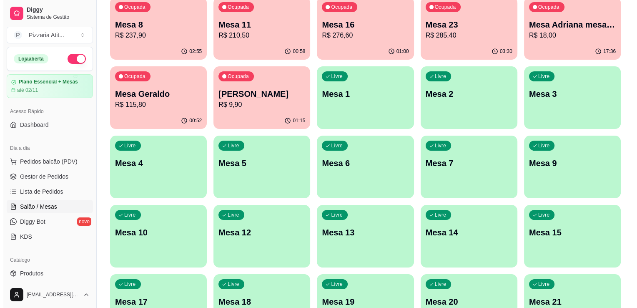
scroll to position [100, 0]
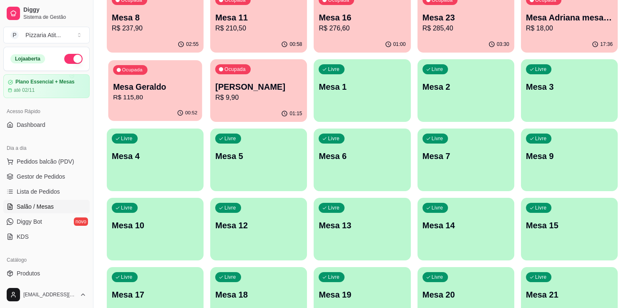
click at [180, 93] on p "R$ 115,80" at bounding box center [155, 98] width 84 height 10
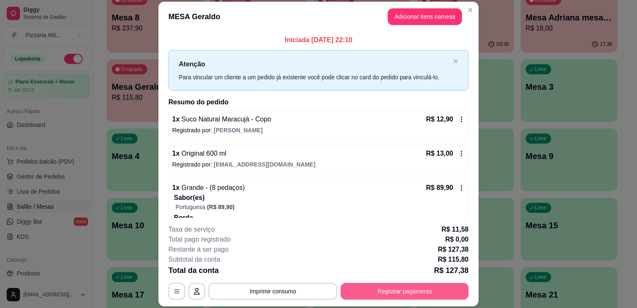
drag, startPoint x: 381, startPoint y: 302, endPoint x: 385, endPoint y: 293, distance: 10.3
click at [385, 293] on footer "**********" at bounding box center [318, 262] width 320 height 88
click at [298, 304] on footer "**********" at bounding box center [318, 262] width 320 height 88
click at [299, 294] on button "Imprimir consumo" at bounding box center [273, 291] width 125 height 16
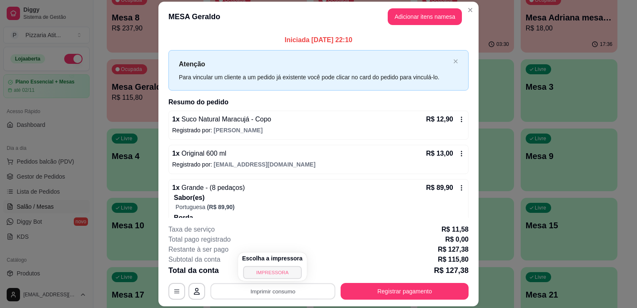
click at [274, 274] on button "IMPRESSORA" at bounding box center [272, 272] width 58 height 13
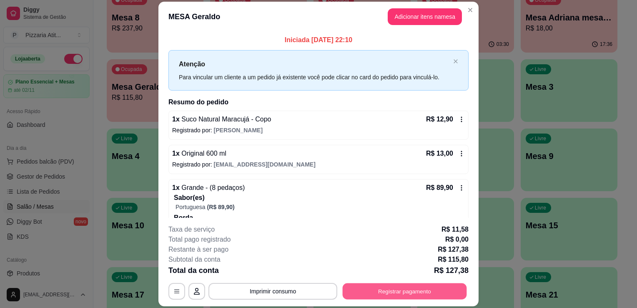
click at [394, 293] on button "Registrar pagamento" at bounding box center [405, 291] width 124 height 16
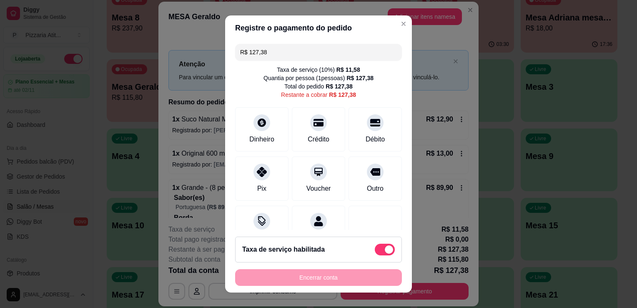
click at [286, 57] on input "R$ 127,38" at bounding box center [318, 52] width 157 height 17
click at [246, 181] on div "Pix" at bounding box center [262, 177] width 59 height 49
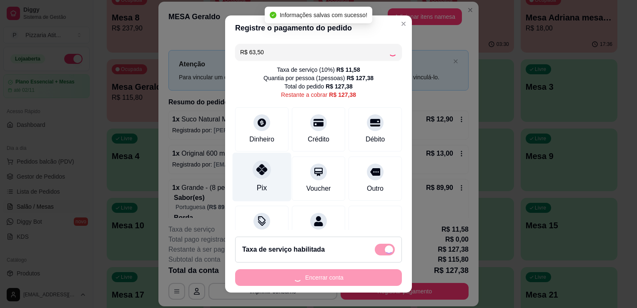
type input "R$ 63,88"
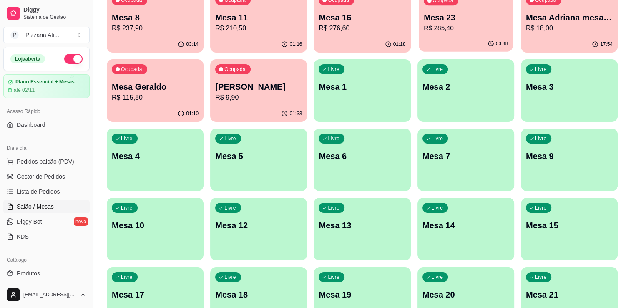
click at [461, 24] on p "R$ 285,40" at bounding box center [466, 28] width 84 height 10
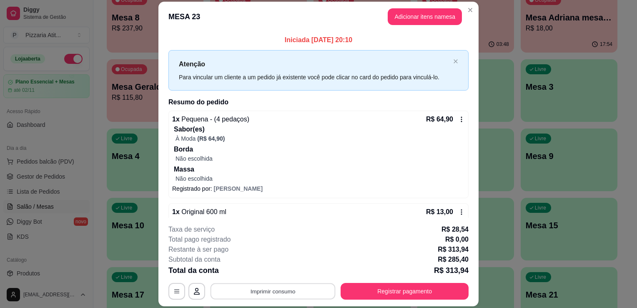
click at [245, 291] on button "Imprimir consumo" at bounding box center [273, 291] width 125 height 16
click at [265, 274] on button "IMPRESSORA" at bounding box center [272, 272] width 58 height 13
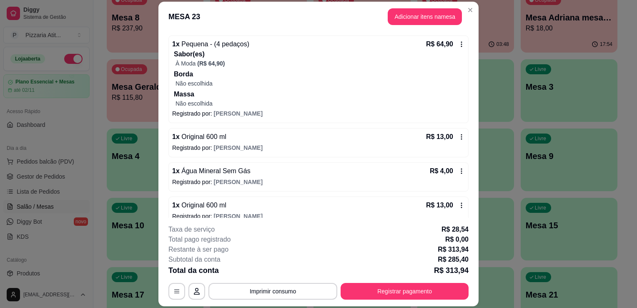
scroll to position [83, 0]
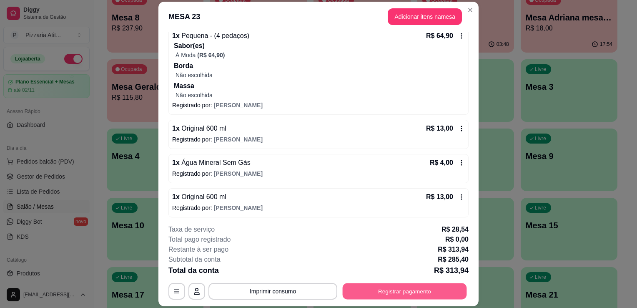
click at [421, 293] on button "Registrar pagamento" at bounding box center [405, 291] width 124 height 16
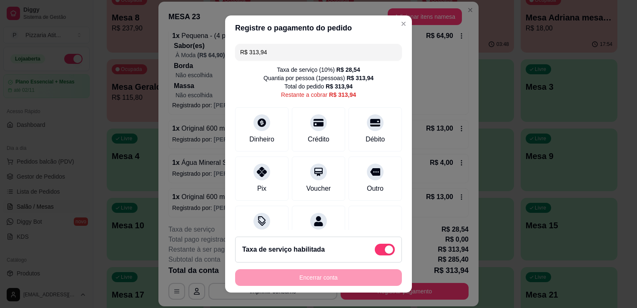
click at [294, 55] on input "R$ 313,94" at bounding box center [318, 52] width 157 height 17
click at [313, 121] on icon at bounding box center [318, 120] width 11 height 8
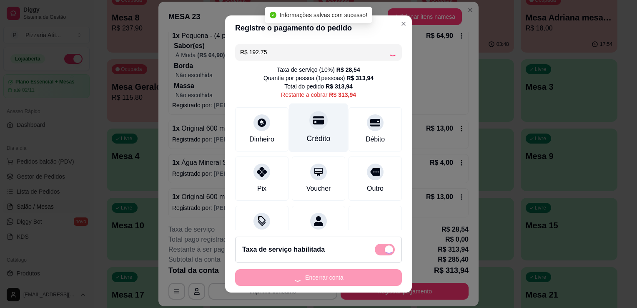
type input "R$ 121,19"
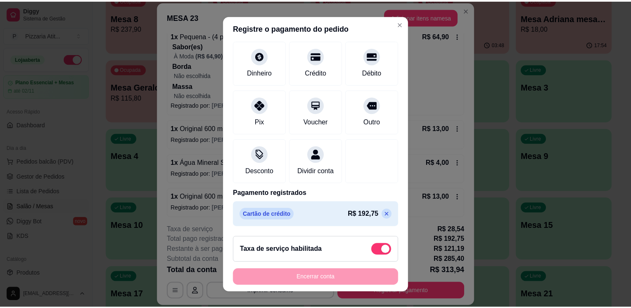
scroll to position [75, 0]
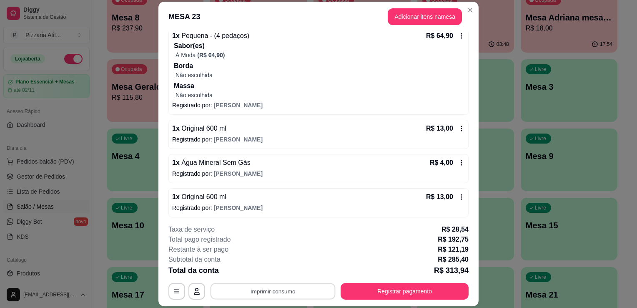
click at [251, 291] on button "Imprimir consumo" at bounding box center [273, 291] width 125 height 16
click at [262, 273] on button "IMPRESSORA" at bounding box center [272, 272] width 58 height 13
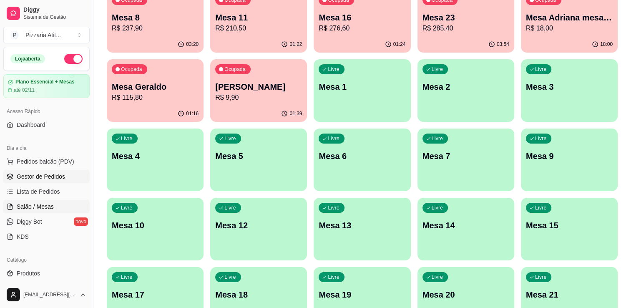
click at [42, 178] on span "Gestor de Pedidos" at bounding box center [41, 176] width 48 height 8
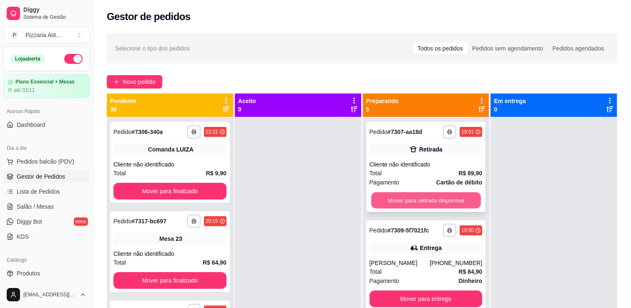
click at [407, 193] on button "Mover para retirada disponível" at bounding box center [426, 200] width 110 height 16
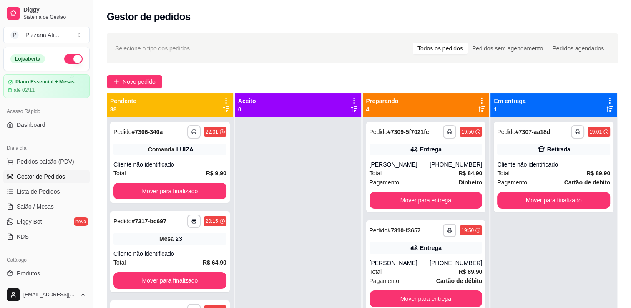
click at [407, 187] on div "Pagamento Dinheiro" at bounding box center [425, 182] width 113 height 9
click at [399, 209] on button "Mover para entrega" at bounding box center [426, 200] width 110 height 16
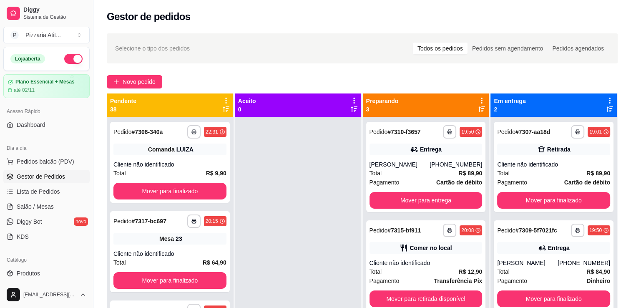
click at [399, 213] on div "**********" at bounding box center [426, 271] width 126 height 308
click at [399, 204] on button "Mover para entrega" at bounding box center [426, 200] width 110 height 16
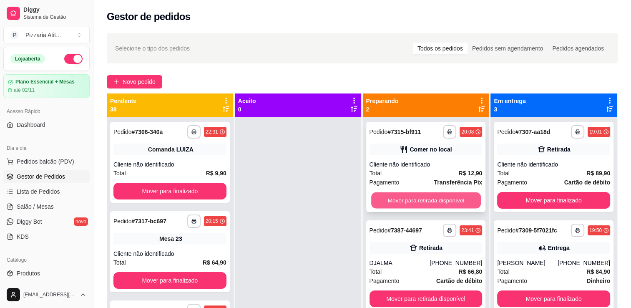
click at [402, 202] on button "Mover para retirada disponível" at bounding box center [426, 200] width 110 height 16
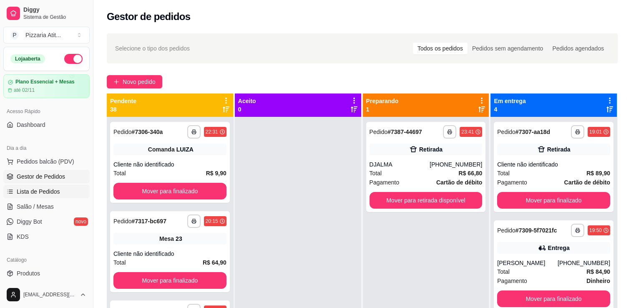
click at [56, 191] on span "Lista de Pedidos" at bounding box center [38, 191] width 43 height 8
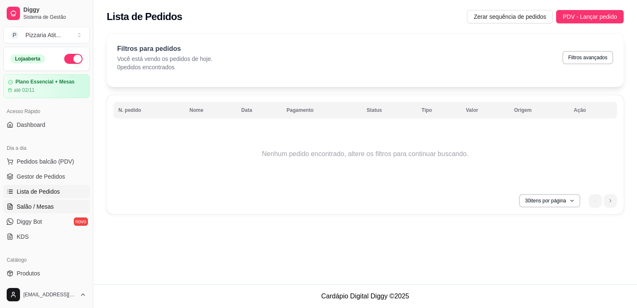
click at [52, 204] on link "Salão / Mesas" at bounding box center [46, 206] width 86 height 13
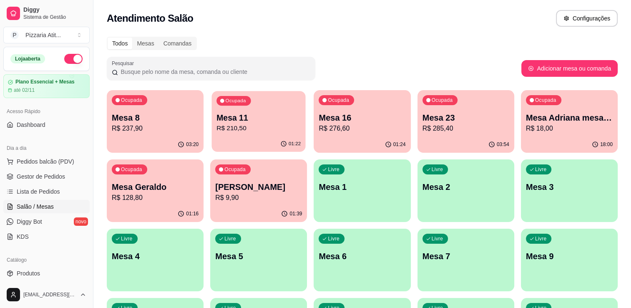
click at [270, 123] on p "R$ 210,50" at bounding box center [258, 128] width 84 height 10
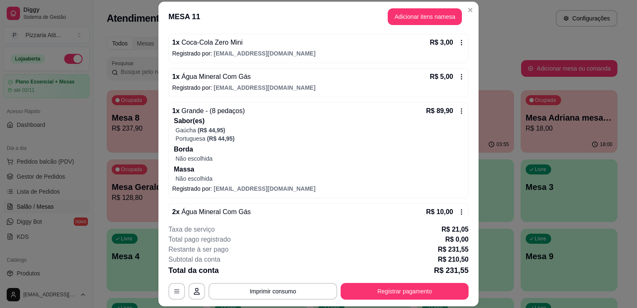
scroll to position [249, 0]
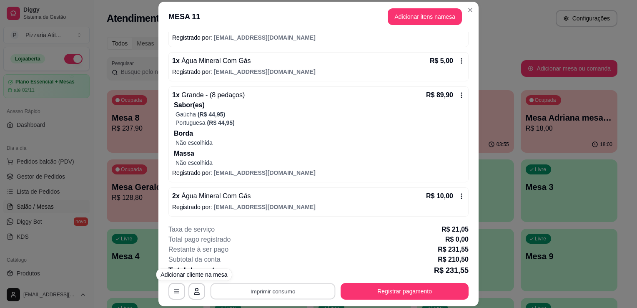
click at [240, 292] on button "Imprimir consumo" at bounding box center [273, 291] width 125 height 16
click at [267, 269] on button "IMPRESSORA" at bounding box center [272, 272] width 58 height 13
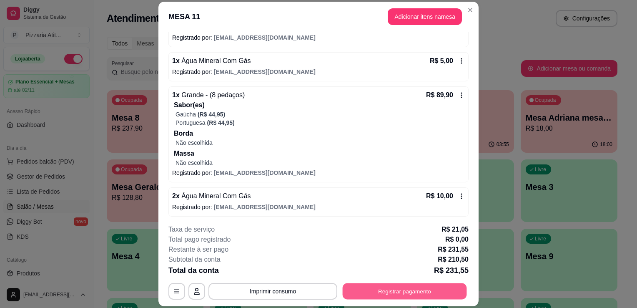
click at [397, 290] on button "Registrar pagamento" at bounding box center [405, 291] width 124 height 16
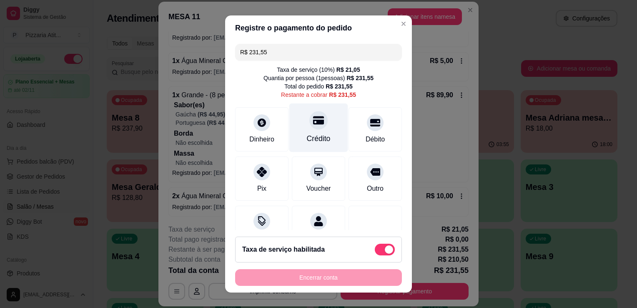
click at [314, 140] on div "Crédito" at bounding box center [319, 138] width 24 height 11
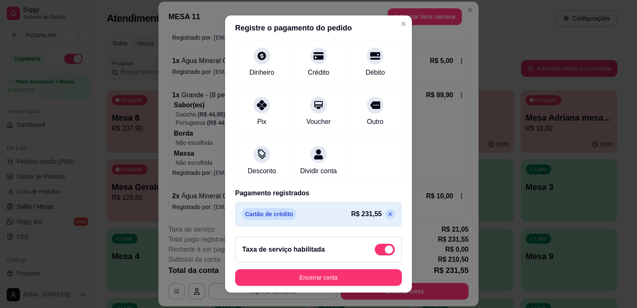
scroll to position [67, 0]
click at [385, 216] on p at bounding box center [390, 214] width 10 height 10
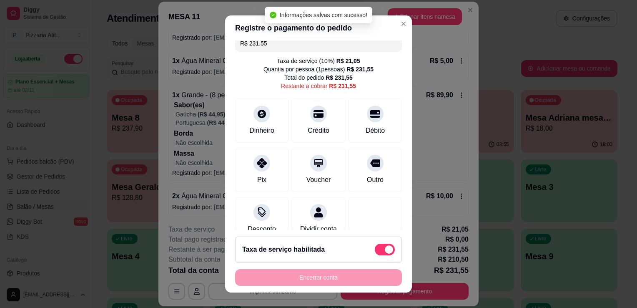
scroll to position [0, 0]
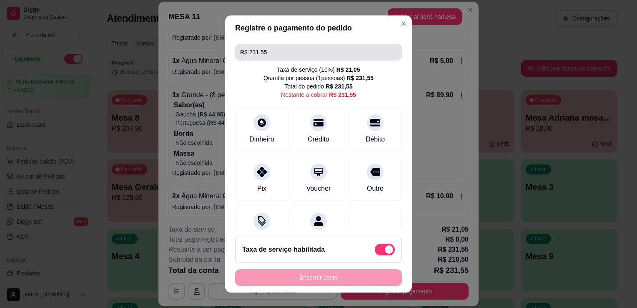
click at [337, 51] on input "R$ 231,55" at bounding box center [318, 52] width 157 height 17
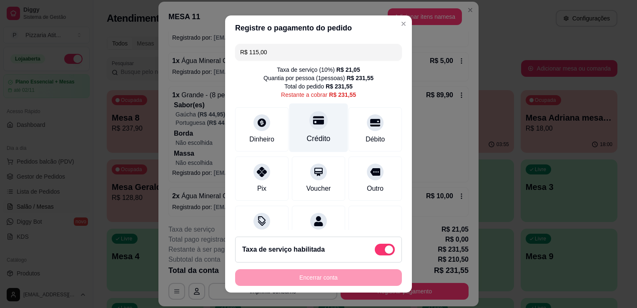
click at [313, 124] on icon at bounding box center [318, 120] width 11 height 11
click at [288, 51] on input "R$ 116,55" at bounding box center [318, 52] width 157 height 17
click at [309, 127] on div at bounding box center [318, 120] width 18 height 18
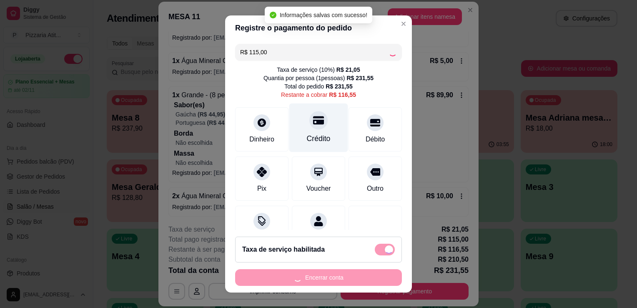
type input "R$ 1,55"
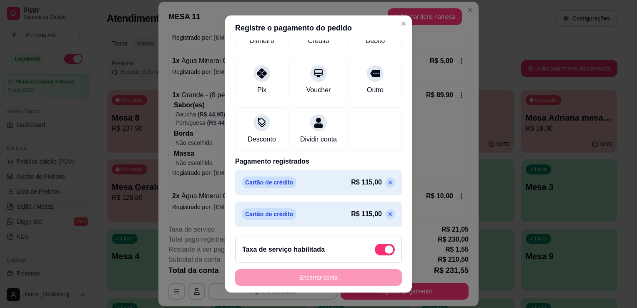
scroll to position [100, 0]
click at [259, 124] on div at bounding box center [262, 120] width 18 height 18
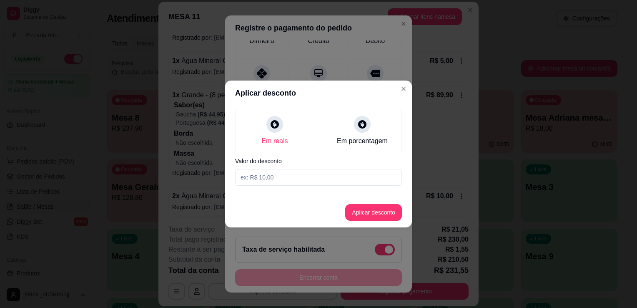
click at [276, 176] on input at bounding box center [318, 177] width 167 height 17
type input "1,55"
click at [380, 214] on button "Aplicar desconto" at bounding box center [373, 212] width 57 height 17
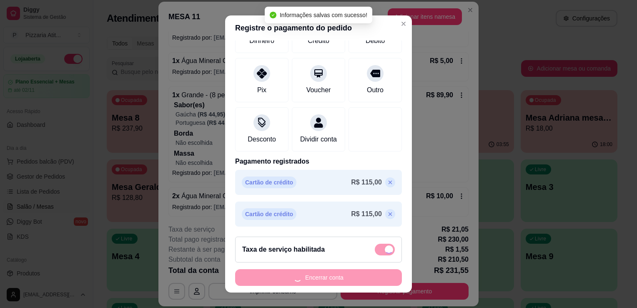
type input "R$ 0,00"
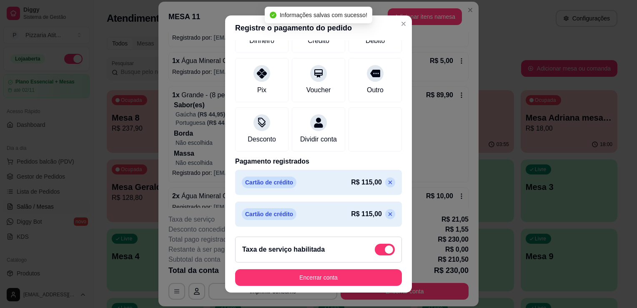
scroll to position [107, 0]
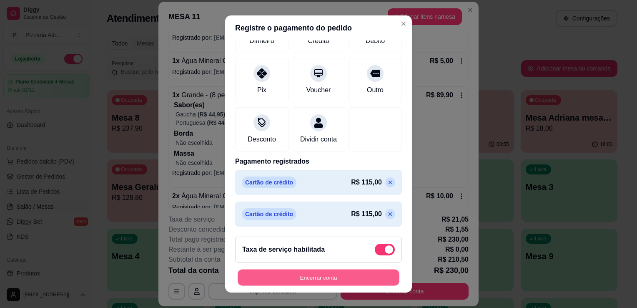
click at [298, 280] on button "Encerrar conta" at bounding box center [319, 277] width 162 height 16
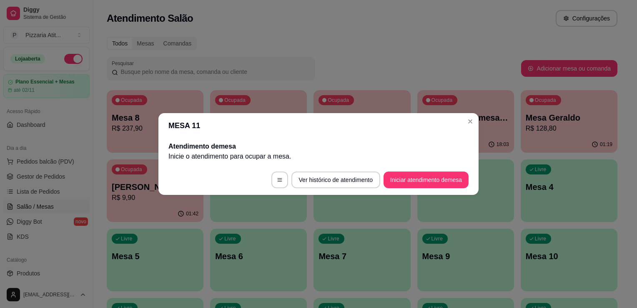
scroll to position [0, 0]
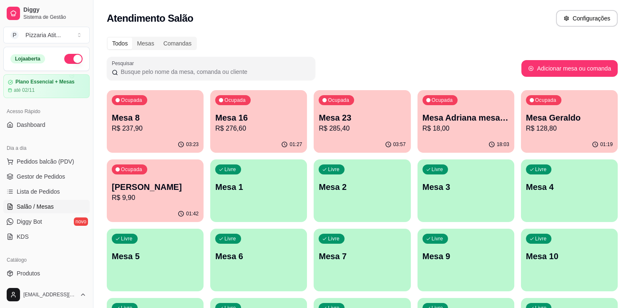
click at [414, 46] on div "Todos Mesas Comandas" at bounding box center [362, 43] width 511 height 13
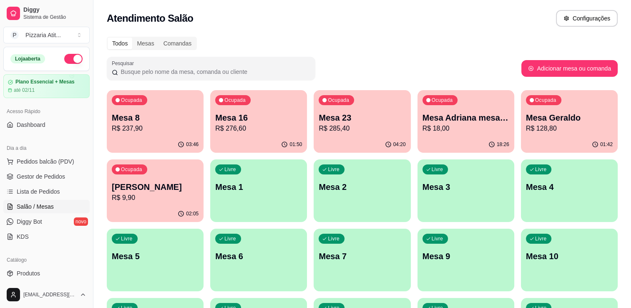
click at [419, 8] on div "Atendimento Salão Configurações" at bounding box center [362, 16] width 538 height 32
click at [474, 45] on div "Todos Mesas Comandas" at bounding box center [362, 43] width 511 height 13
click at [469, 42] on div "Todos Mesas Comandas" at bounding box center [362, 43] width 511 height 13
click at [153, 112] on p "Mesa 8" at bounding box center [155, 117] width 84 height 11
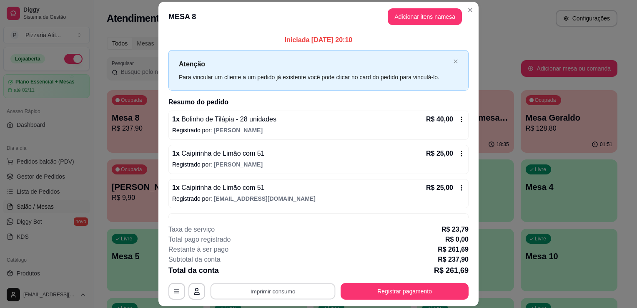
click at [251, 293] on button "Imprimir consumo" at bounding box center [273, 291] width 125 height 16
click at [270, 267] on button "IMPRESSORA" at bounding box center [272, 272] width 58 height 13
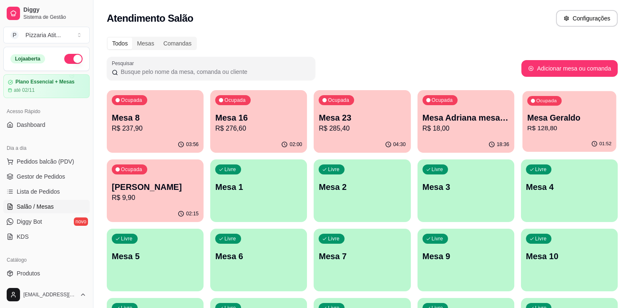
click at [566, 111] on div "Ocupada Mesa Geraldo R$ 128,80" at bounding box center [569, 113] width 94 height 45
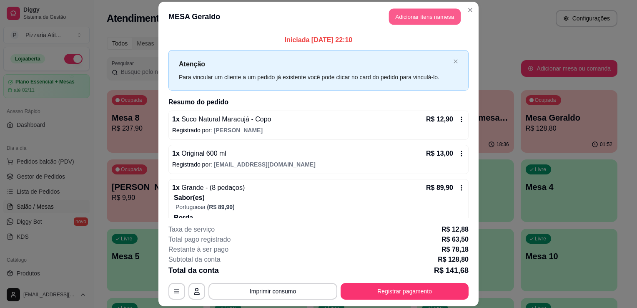
click at [405, 14] on button "Adicionar itens na mesa" at bounding box center [425, 16] width 72 height 16
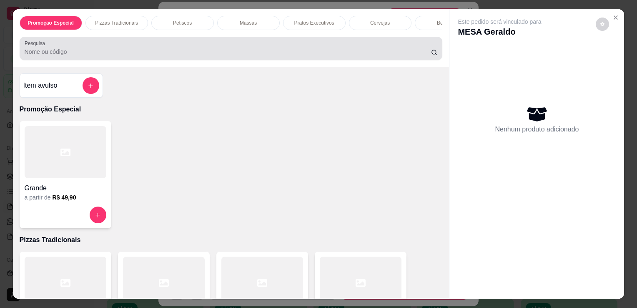
click at [217, 45] on div at bounding box center [231, 48] width 413 height 17
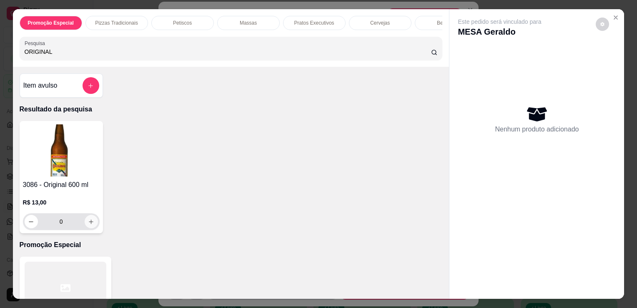
type input "ORIGINAL"
click at [90, 224] on icon "increase-product-quantity" at bounding box center [91, 222] width 6 height 6
type input "1"
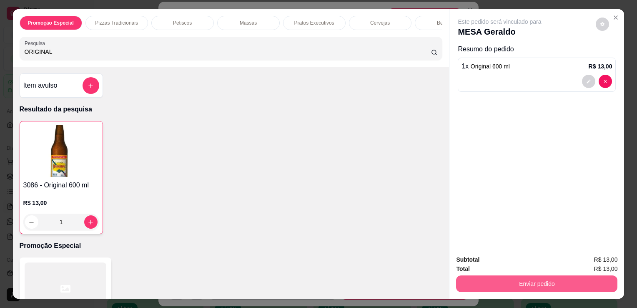
click at [545, 275] on button "Enviar pedido" at bounding box center [536, 283] width 161 height 17
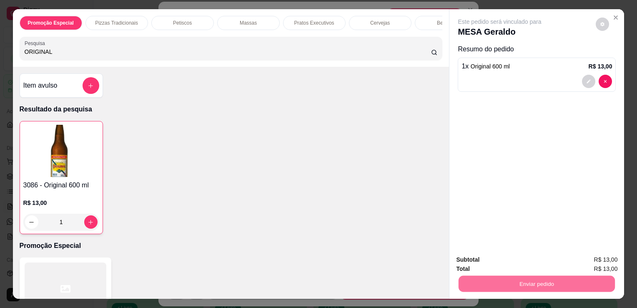
click at [597, 253] on button "Enviar pedido" at bounding box center [596, 260] width 47 height 16
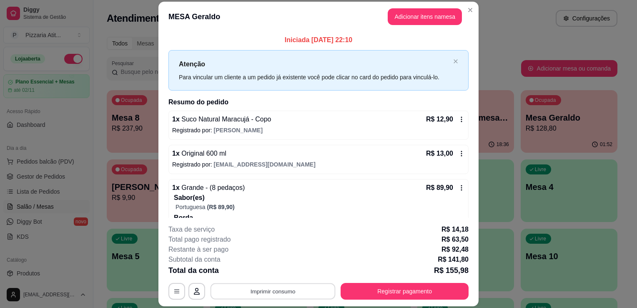
click at [301, 292] on button "Imprimir consumo" at bounding box center [273, 291] width 125 height 16
click at [270, 272] on button "IMPRESSORA" at bounding box center [272, 272] width 58 height 13
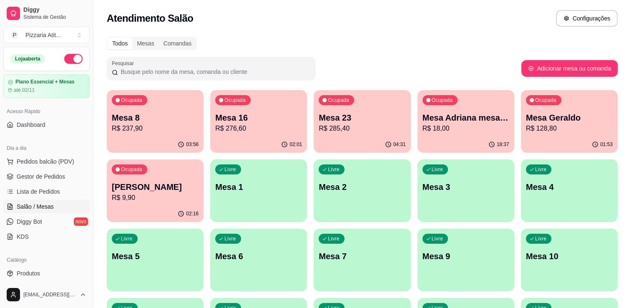
click at [470, 15] on div "Atendimento Salão Configurações" at bounding box center [362, 18] width 511 height 17
click at [115, 119] on p "Mesa 8" at bounding box center [155, 117] width 84 height 11
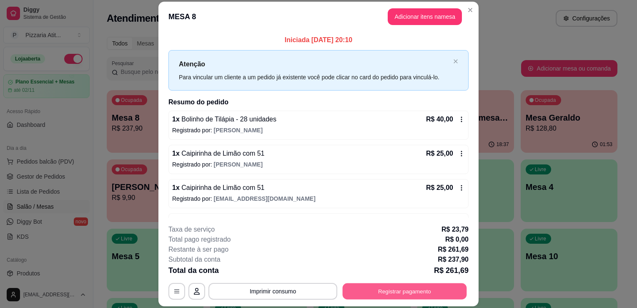
click at [387, 289] on button "Registrar pagamento" at bounding box center [405, 291] width 124 height 16
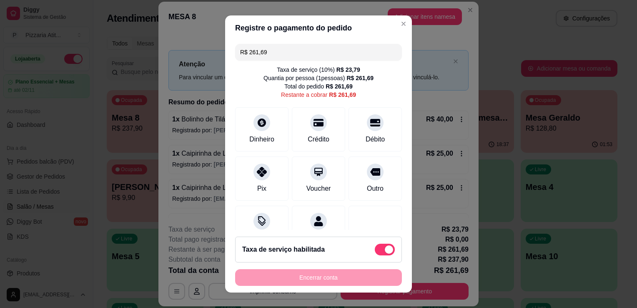
click at [284, 53] on input "R$ 261,69" at bounding box center [318, 52] width 157 height 17
type input "R$ 102,00"
click at [255, 131] on div "Dinheiro" at bounding box center [262, 127] width 59 height 49
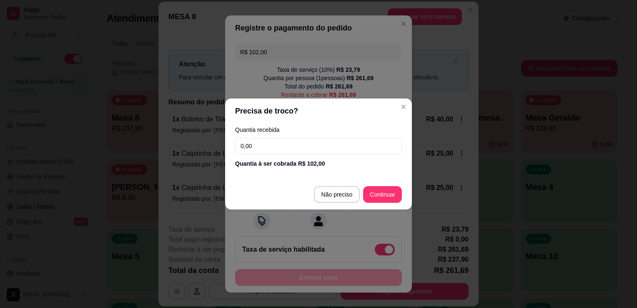
click at [314, 146] on input "0,00" at bounding box center [318, 146] width 167 height 17
type input "102,00"
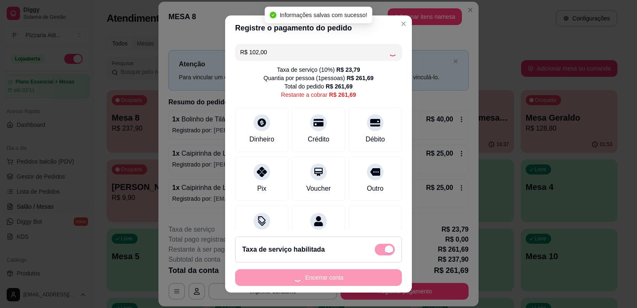
type input "R$ 159,69"
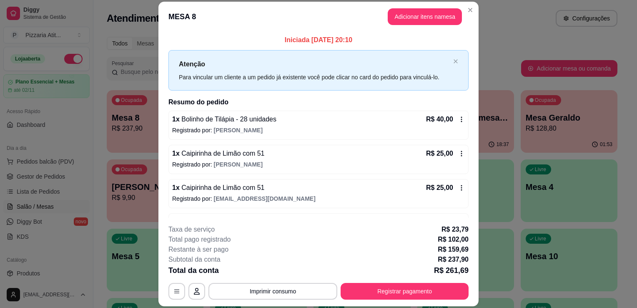
click at [410, 7] on header "MESA 8 Adicionar itens na mesa" at bounding box center [318, 17] width 320 height 30
click at [410, 10] on button "Adicionar itens na mesa" at bounding box center [425, 16] width 72 height 16
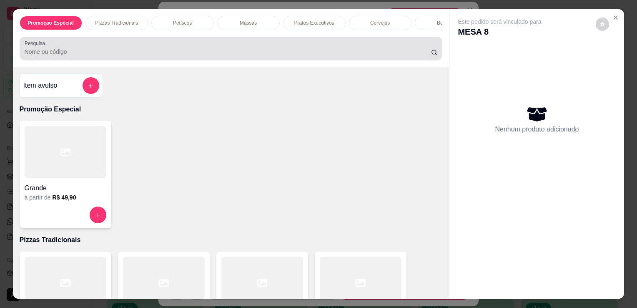
click at [251, 40] on div "Pesquisa" at bounding box center [231, 48] width 423 height 23
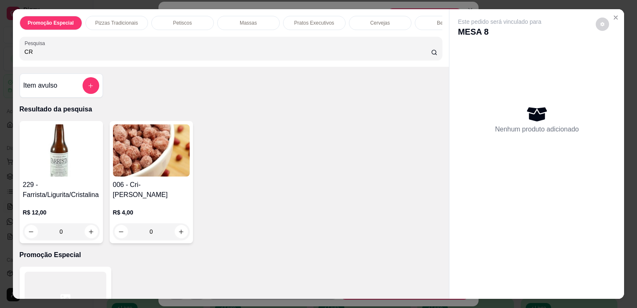
type input "CRI"
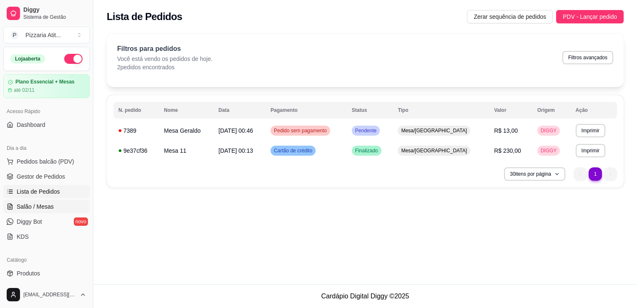
click at [40, 211] on link "Salão / Mesas" at bounding box center [46, 206] width 86 height 13
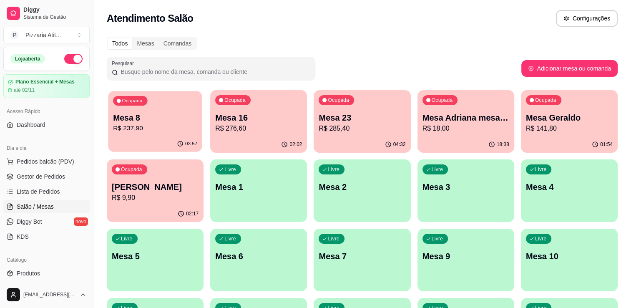
click at [151, 129] on p "R$ 237,90" at bounding box center [155, 128] width 84 height 10
click at [176, 136] on button "Ocupada Mesa 8 R$ 237,90 03:58" at bounding box center [155, 121] width 94 height 61
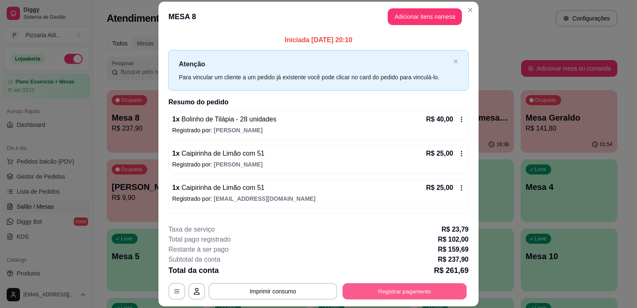
click at [359, 286] on button "Registrar pagamento" at bounding box center [405, 291] width 124 height 16
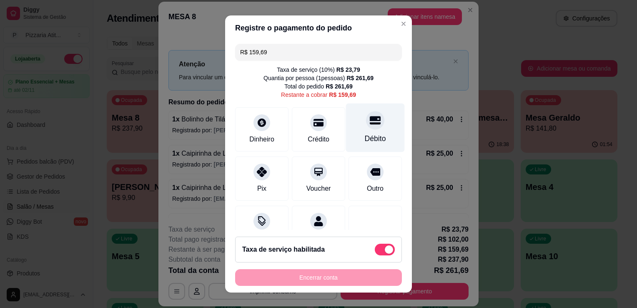
click at [358, 131] on div "Débito" at bounding box center [375, 127] width 59 height 49
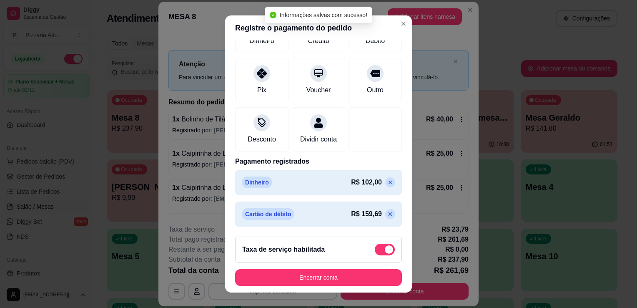
scroll to position [99, 0]
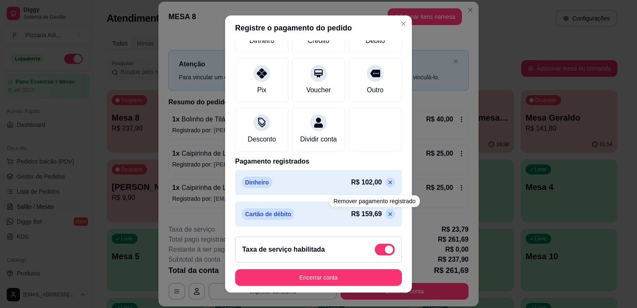
click at [387, 214] on icon at bounding box center [390, 214] width 7 height 7
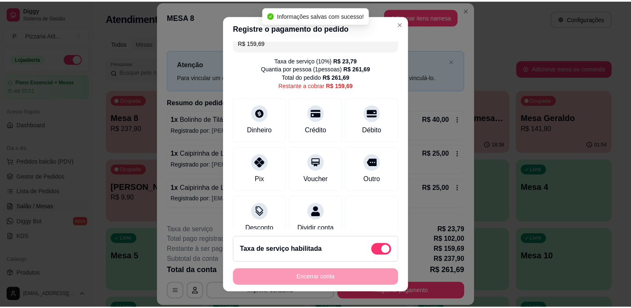
scroll to position [0, 0]
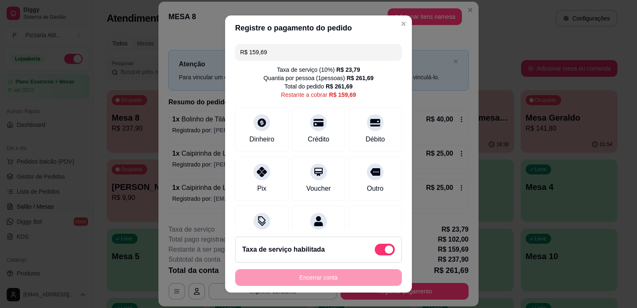
click at [338, 54] on input "R$ 159,69" at bounding box center [318, 52] width 157 height 17
click at [376, 124] on div "Débito" at bounding box center [375, 127] width 59 height 49
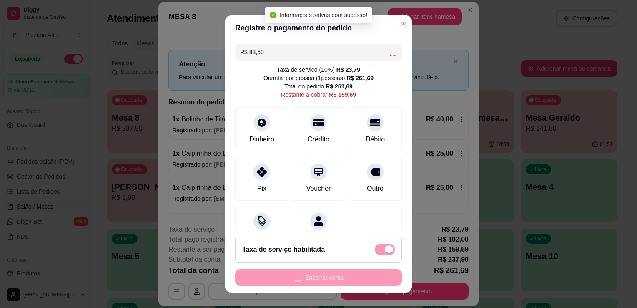
type input "R$ 76,19"
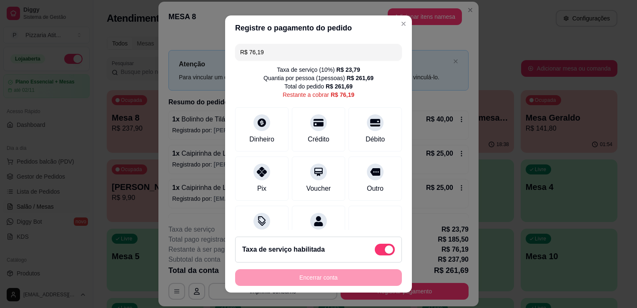
click at [339, 94] on div "R$ 76,19" at bounding box center [343, 94] width 24 height 8
click at [334, 93] on div "R$ 76,19" at bounding box center [343, 94] width 24 height 8
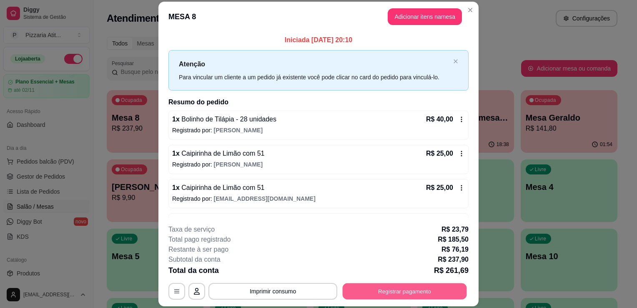
click at [360, 291] on button "Registrar pagamento" at bounding box center [405, 291] width 124 height 16
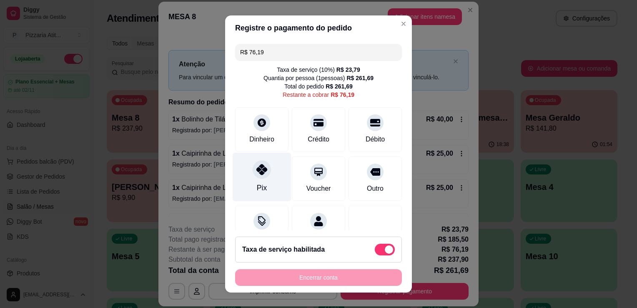
click at [253, 165] on div at bounding box center [262, 169] width 18 height 18
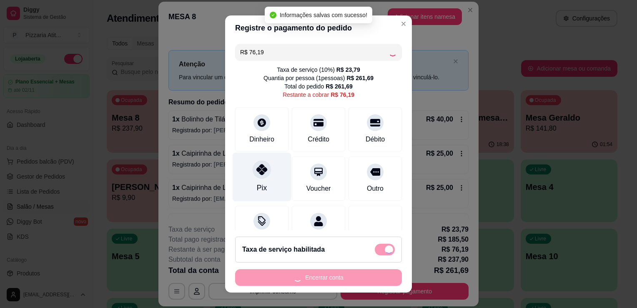
type input "R$ 0,00"
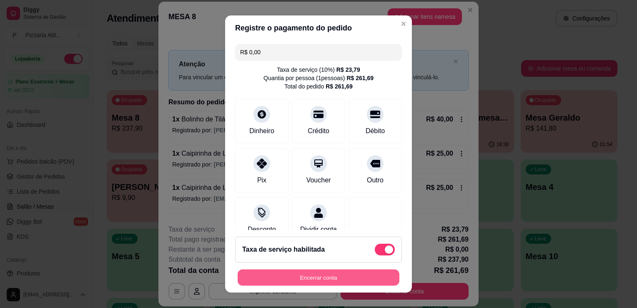
click at [304, 277] on button "Encerrar conta" at bounding box center [319, 277] width 162 height 16
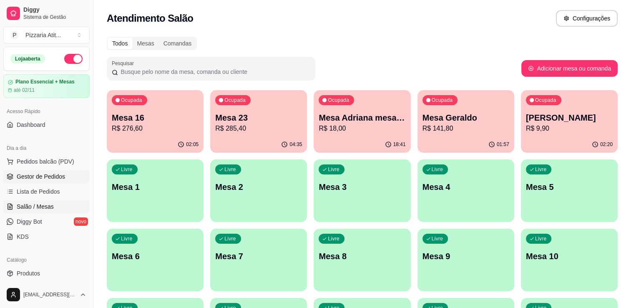
click at [47, 179] on span "Gestor de Pedidos" at bounding box center [41, 176] width 48 height 8
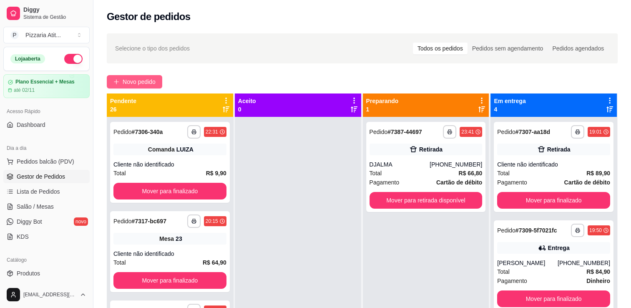
click at [123, 77] on span "Novo pedido" at bounding box center [139, 81] width 33 height 9
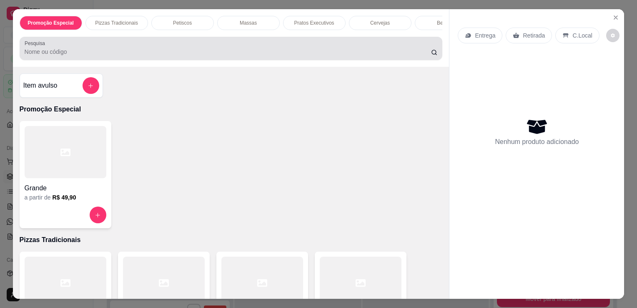
click at [123, 50] on input "Pesquisa" at bounding box center [228, 52] width 407 height 8
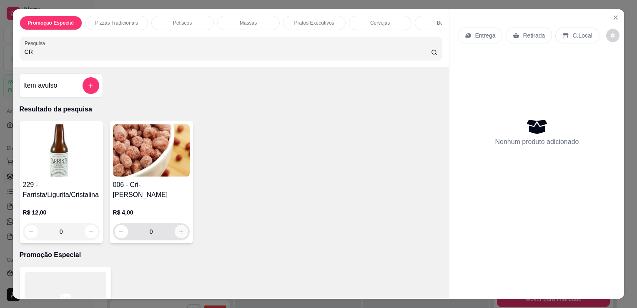
type input "CR"
click at [180, 234] on icon "increase-product-quantity" at bounding box center [181, 232] width 6 height 6
type input "1"
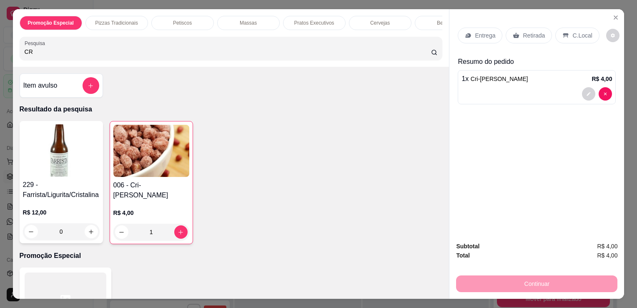
click at [573, 31] on p "C.Local" at bounding box center [583, 35] width 20 height 8
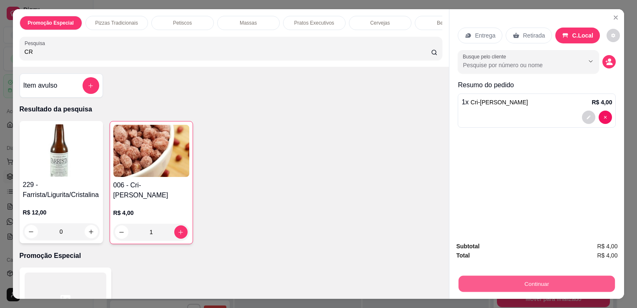
click at [542, 287] on button "Continuar" at bounding box center [537, 283] width 156 height 16
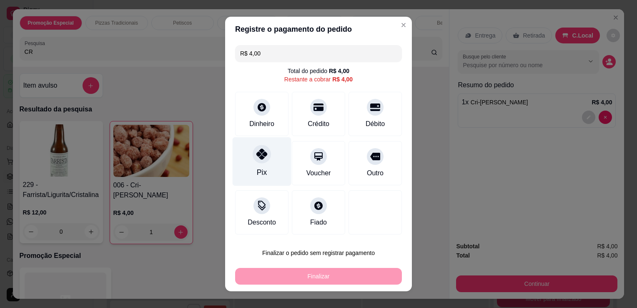
click at [264, 156] on div at bounding box center [262, 154] width 18 height 18
type input "R$ 0,00"
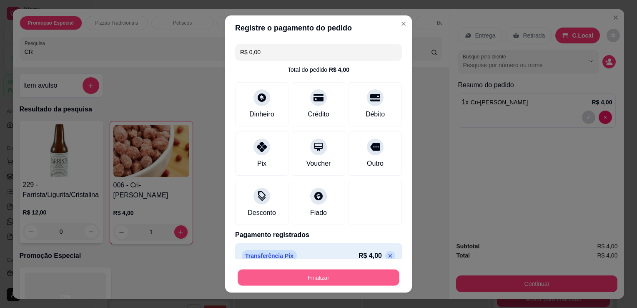
click at [309, 281] on button "Finalizar" at bounding box center [319, 277] width 162 height 16
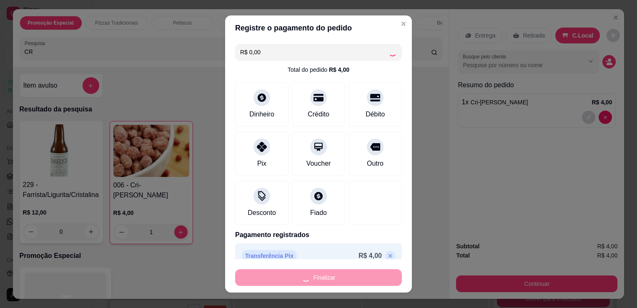
type input "0"
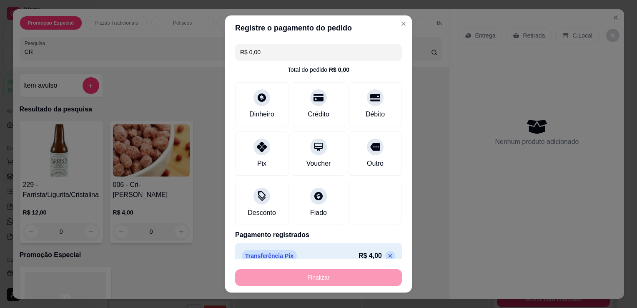
type input "-R$ 4,00"
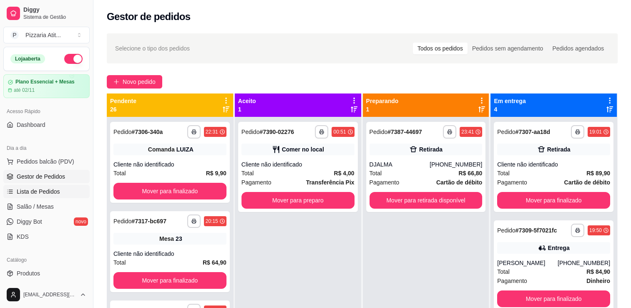
click at [52, 188] on span "Lista de Pedidos" at bounding box center [38, 191] width 43 height 8
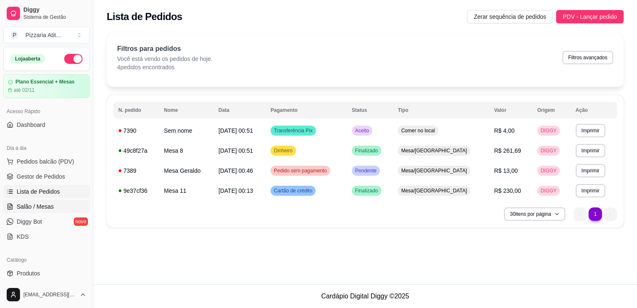
click at [37, 207] on span "Salão / Mesas" at bounding box center [35, 206] width 37 height 8
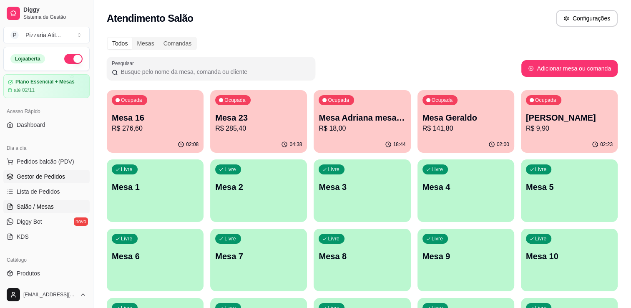
click at [37, 173] on span "Gestor de Pedidos" at bounding box center [41, 176] width 48 height 8
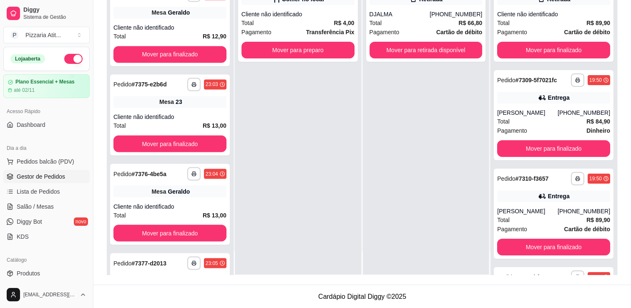
scroll to position [1459, 0]
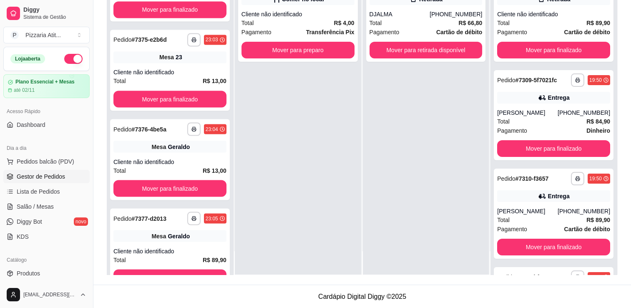
click at [224, 21] on div "**********" at bounding box center [170, 121] width 126 height 308
drag, startPoint x: 224, startPoint y: 21, endPoint x: 227, endPoint y: 12, distance: 9.1
click at [227, 12] on div "**********" at bounding box center [170, 121] width 126 height 308
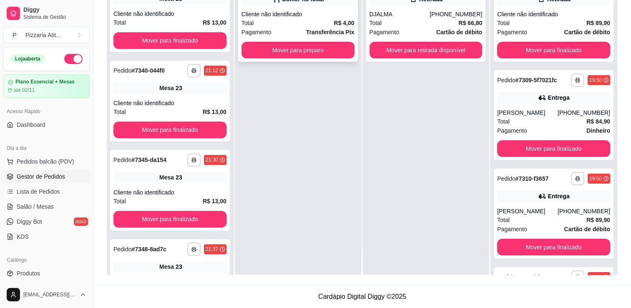
scroll to position [430, 0]
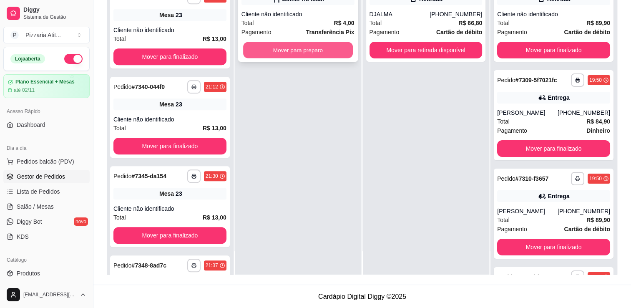
click at [279, 52] on button "Mover para preparo" at bounding box center [298, 50] width 110 height 16
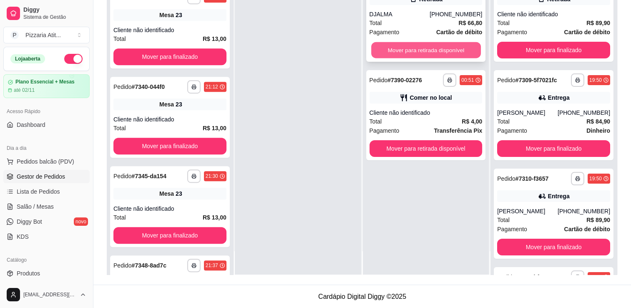
click at [395, 53] on button "Mover para retirada disponível" at bounding box center [426, 50] width 110 height 16
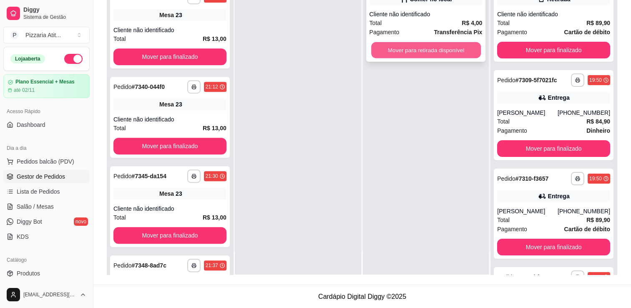
click at [432, 48] on button "Mover para retirada disponível" at bounding box center [426, 50] width 110 height 16
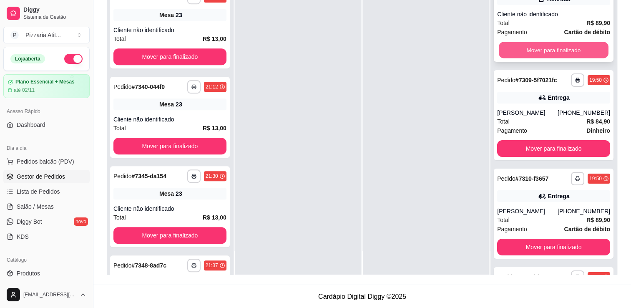
click at [537, 49] on button "Mover para finalizado" at bounding box center [554, 50] width 110 height 16
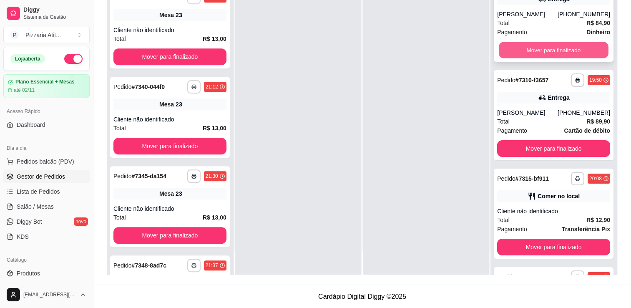
click at [536, 56] on button "Mover para finalizado" at bounding box center [554, 50] width 110 height 16
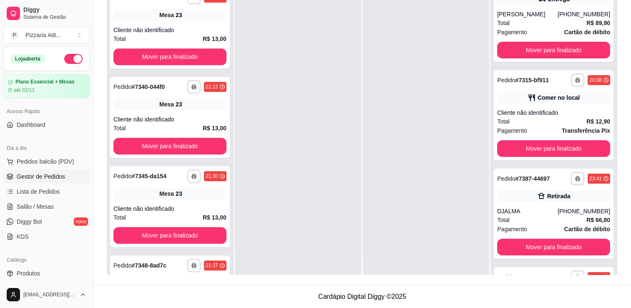
scroll to position [17, 0]
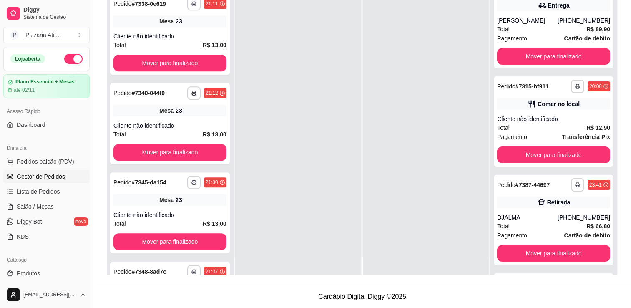
drag, startPoint x: 613, startPoint y: 3, endPoint x: 448, endPoint y: 72, distance: 178.7
click at [448, 72] on div at bounding box center [426, 127] width 126 height 308
click at [603, 3] on div "**********" at bounding box center [553, 127] width 126 height 308
click at [606, 0] on div "**********" at bounding box center [553, 127] width 126 height 308
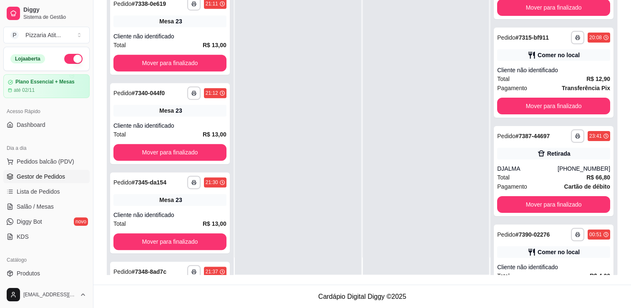
scroll to position [0, 0]
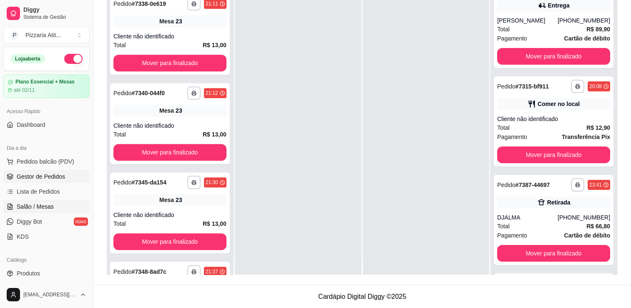
click at [48, 207] on span "Salão / Mesas" at bounding box center [35, 206] width 37 height 8
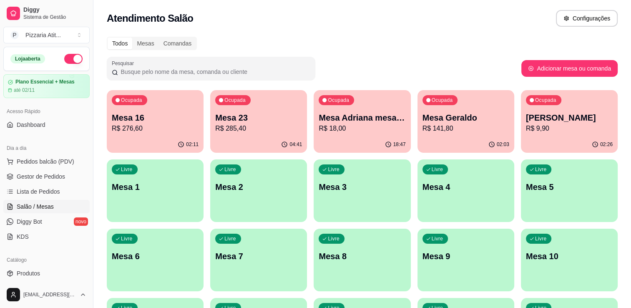
click at [145, 132] on p "R$ 276,60" at bounding box center [155, 128] width 87 height 10
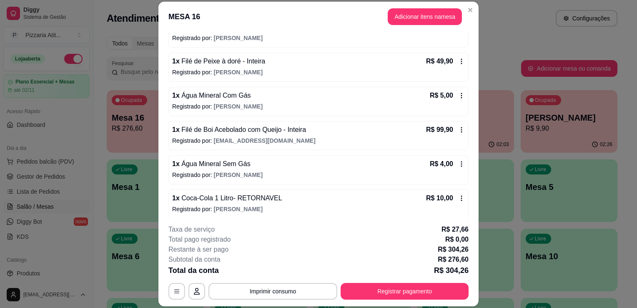
scroll to position [163, 0]
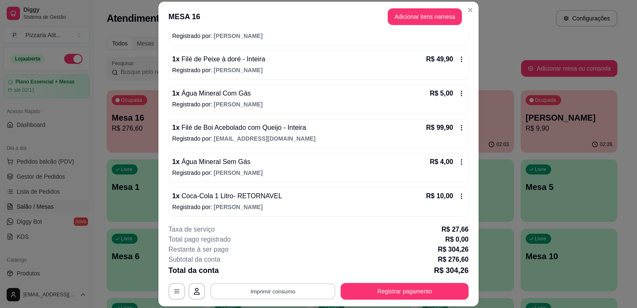
click at [285, 299] on button "Imprimir consumo" at bounding box center [273, 291] width 125 height 16
click at [274, 270] on button "IMPRESSORA" at bounding box center [272, 272] width 58 height 13
click at [403, 300] on footer "**********" at bounding box center [318, 262] width 320 height 88
click at [399, 288] on button "Registrar pagamento" at bounding box center [405, 291] width 124 height 16
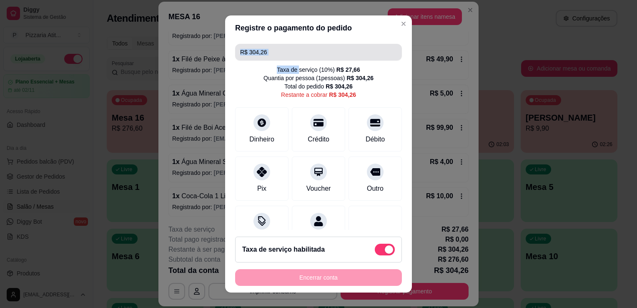
drag, startPoint x: 289, startPoint y: 66, endPoint x: 291, endPoint y: 49, distance: 17.6
click at [291, 49] on div "R$ 304,26 Taxa de serviço ( 10 %) R$ 27,66 Quantia por pessoa ( 1 pessoas) R$ 3…" at bounding box center [318, 134] width 187 height 189
click at [291, 49] on input "R$ 304,26" at bounding box center [318, 52] width 157 height 17
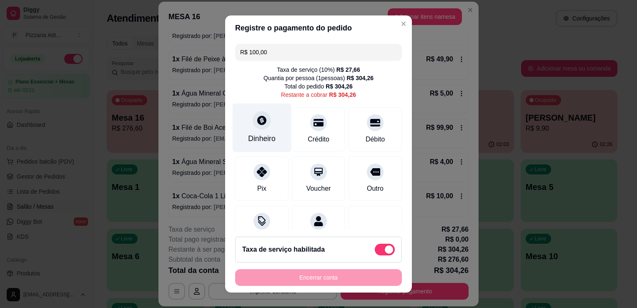
type input "R$ 100,00"
click at [250, 142] on div "Dinheiro" at bounding box center [262, 138] width 28 height 11
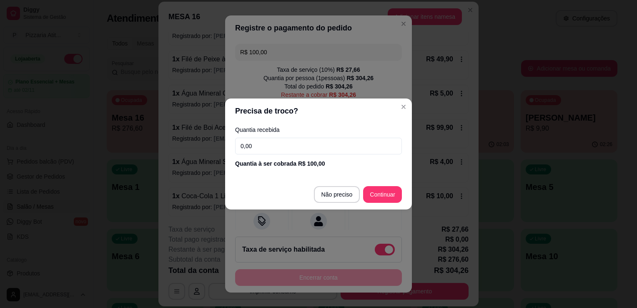
click at [304, 141] on input "0,00" at bounding box center [318, 146] width 167 height 17
type input "100,00"
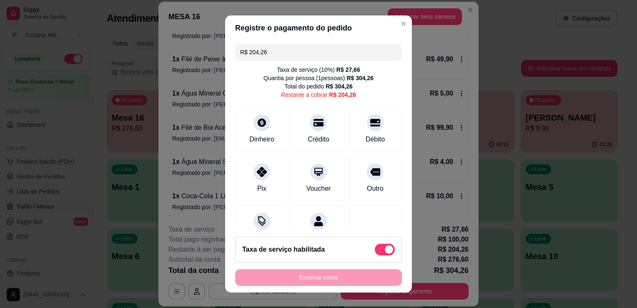
click at [293, 53] on input "R$ 204,26" at bounding box center [318, 52] width 157 height 17
click at [257, 183] on div "Pix" at bounding box center [262, 187] width 10 height 11
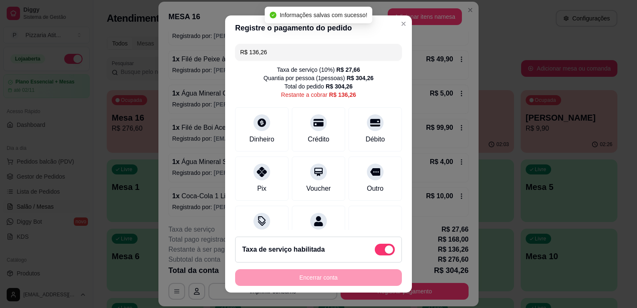
click at [297, 48] on input "R$ 136,26" at bounding box center [318, 52] width 157 height 17
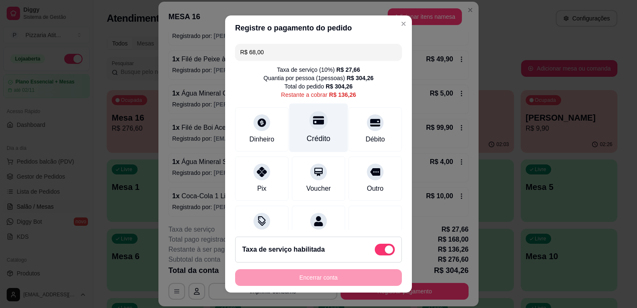
click at [313, 124] on icon at bounding box center [318, 120] width 11 height 8
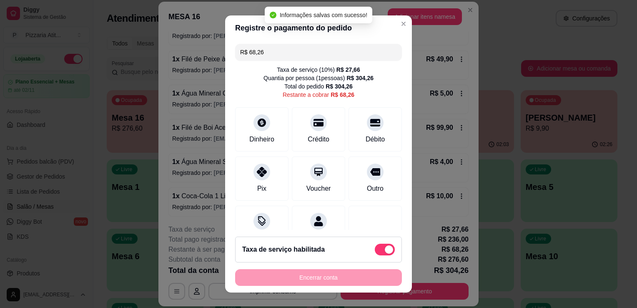
click at [269, 53] on input "R$ 68,26" at bounding box center [318, 52] width 157 height 17
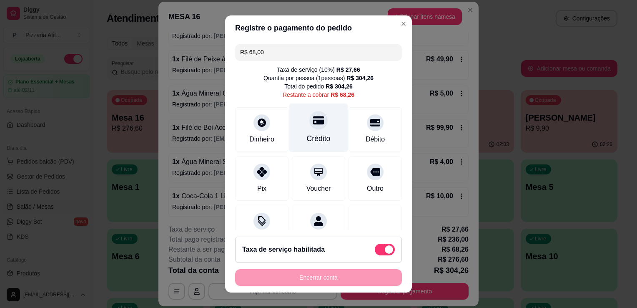
click at [307, 139] on div "Crédito" at bounding box center [319, 138] width 24 height 11
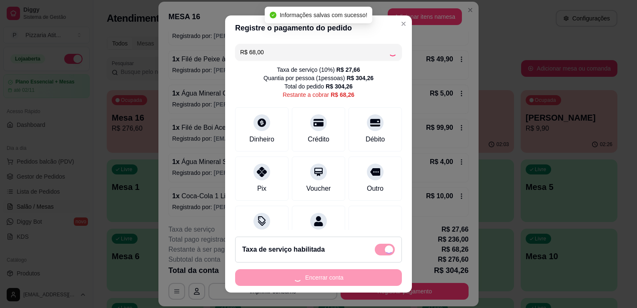
type input "R$ 0,26"
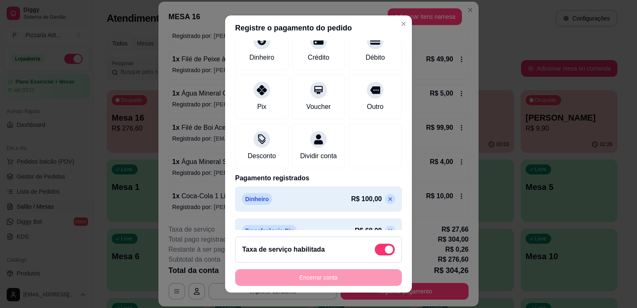
scroll to position [83, 0]
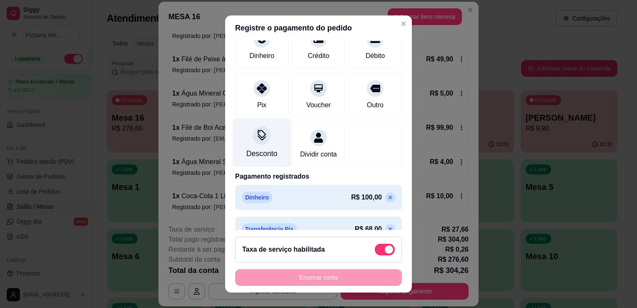
click at [257, 148] on div "Desconto" at bounding box center [261, 153] width 31 height 11
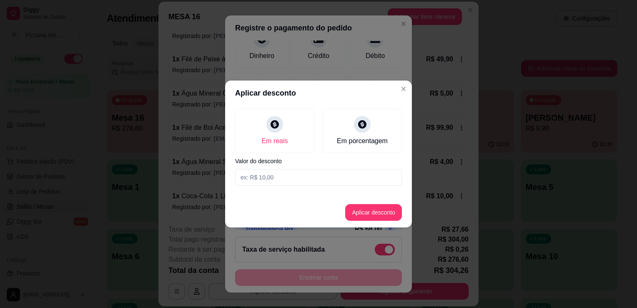
click at [269, 181] on input at bounding box center [318, 177] width 167 height 17
type input "0,26"
click at [365, 210] on button "Aplicar desconto" at bounding box center [374, 212] width 55 height 16
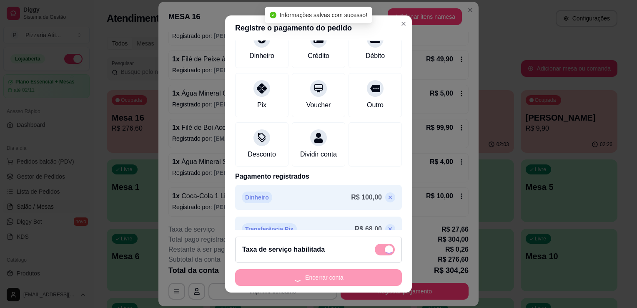
type input "R$ 0,00"
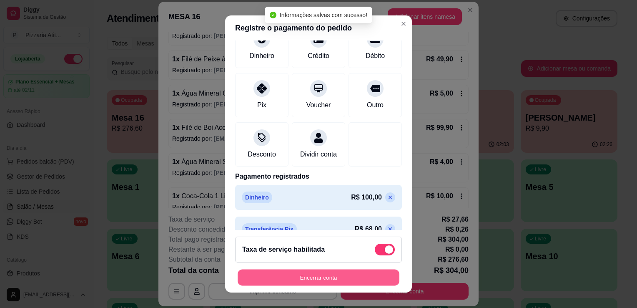
click at [358, 282] on button "Encerrar conta" at bounding box center [319, 277] width 162 height 16
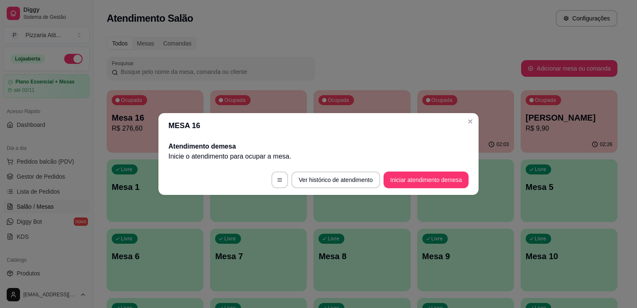
scroll to position [0, 0]
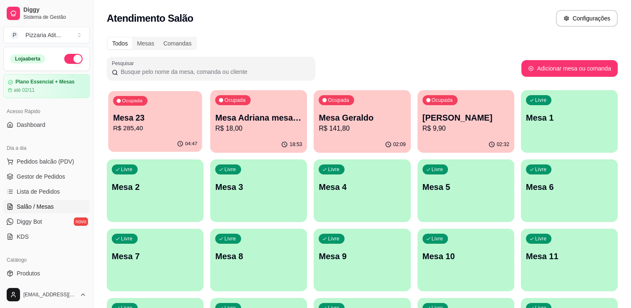
click at [142, 133] on div "Ocupada Mesa 23 R$ 285,40" at bounding box center [155, 113] width 94 height 45
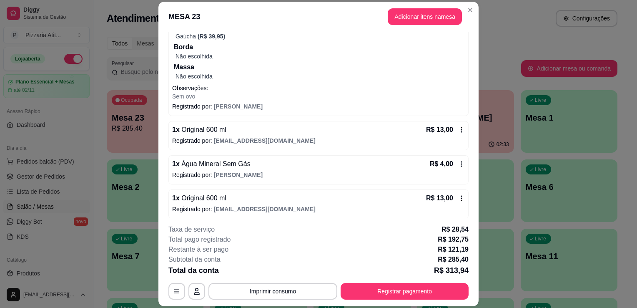
scroll to position [517, 0]
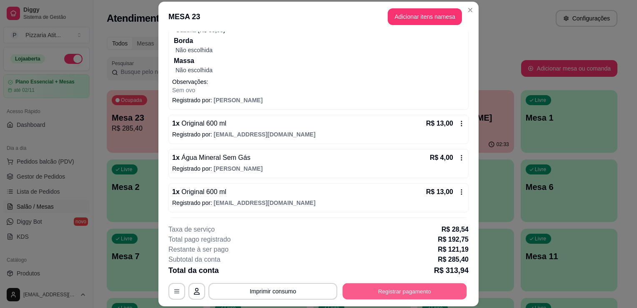
click at [369, 291] on button "Registrar pagamento" at bounding box center [405, 291] width 124 height 16
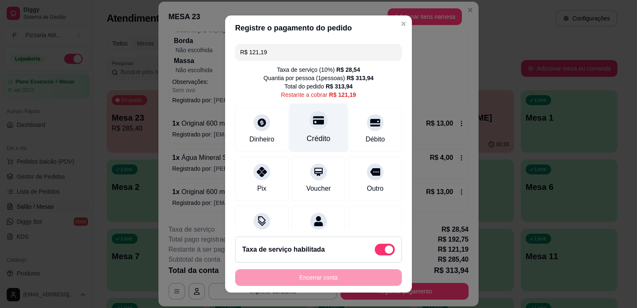
click at [314, 134] on div "Crédito" at bounding box center [319, 138] width 24 height 11
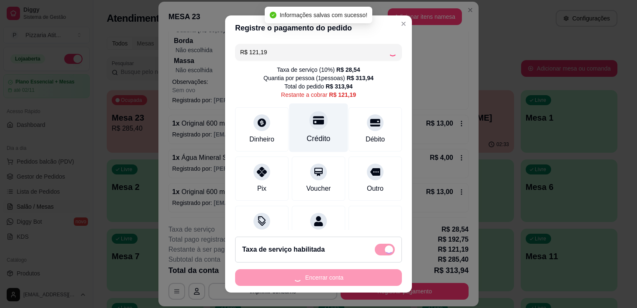
type input "R$ 0,00"
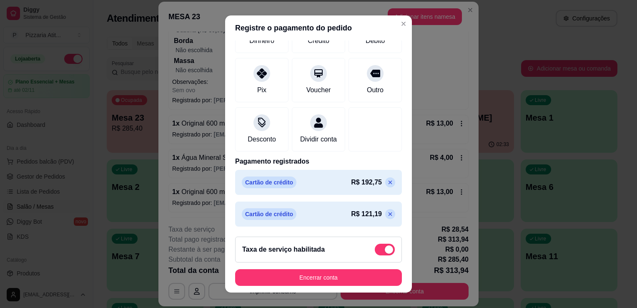
scroll to position [99, 0]
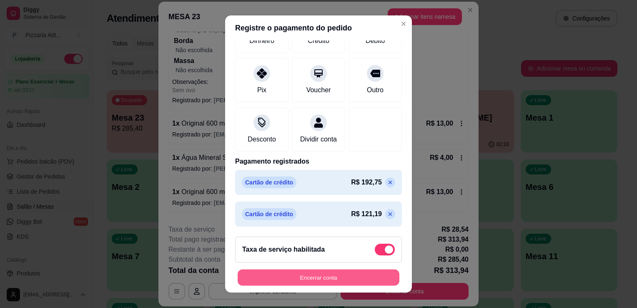
click at [329, 277] on button "Encerrar conta" at bounding box center [319, 277] width 162 height 16
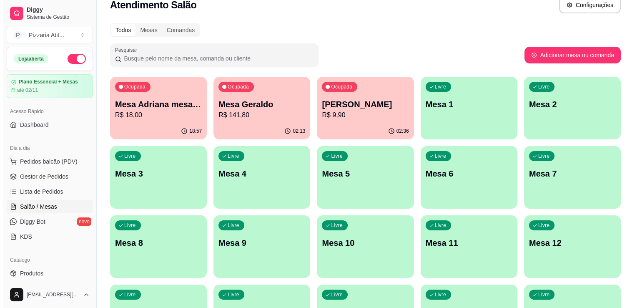
scroll to position [14, 0]
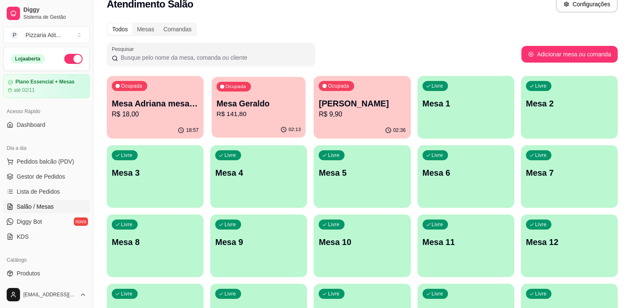
click at [270, 113] on p "R$ 141,80" at bounding box center [258, 114] width 84 height 10
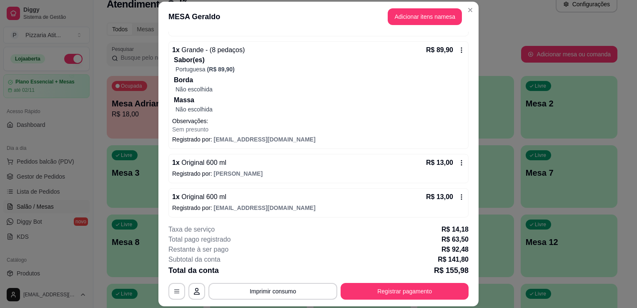
scroll to position [139, 0]
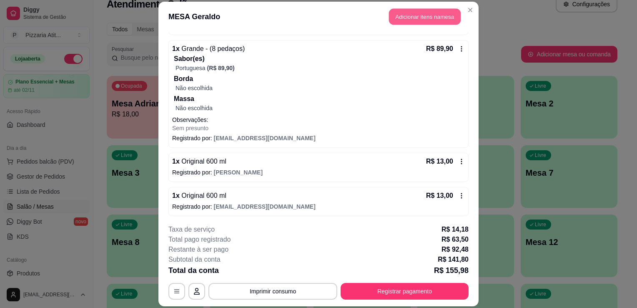
click at [422, 23] on button "Adicionar itens na mesa" at bounding box center [425, 16] width 72 height 16
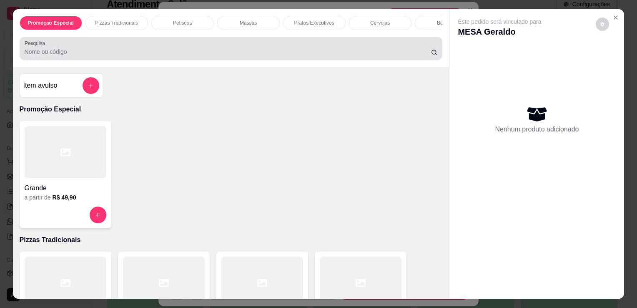
click at [281, 60] on div "Pesquisa" at bounding box center [231, 48] width 423 height 23
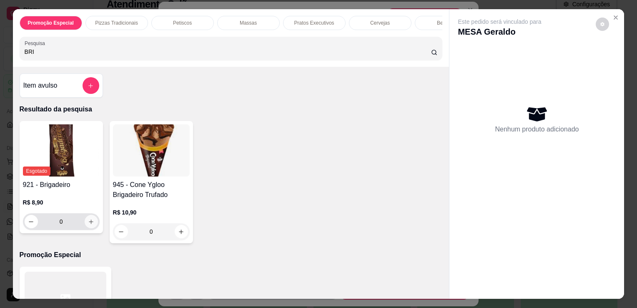
type input "BRI"
click at [91, 221] on icon "increase-product-quantity" at bounding box center [91, 222] width 6 height 6
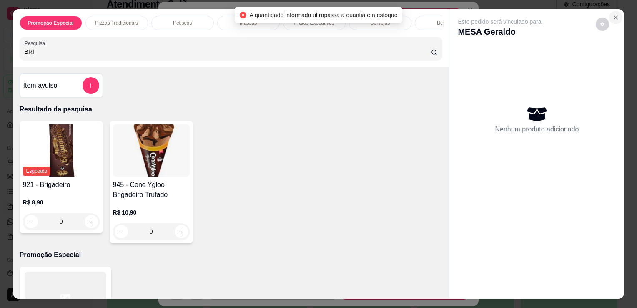
click at [615, 11] on button "Close" at bounding box center [615, 17] width 13 height 13
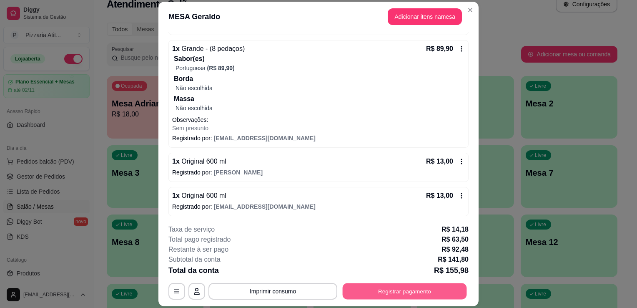
click at [387, 289] on button "Registrar pagamento" at bounding box center [405, 291] width 124 height 16
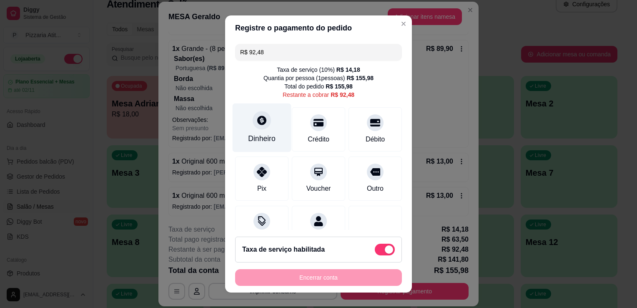
click at [256, 123] on icon at bounding box center [261, 120] width 11 height 11
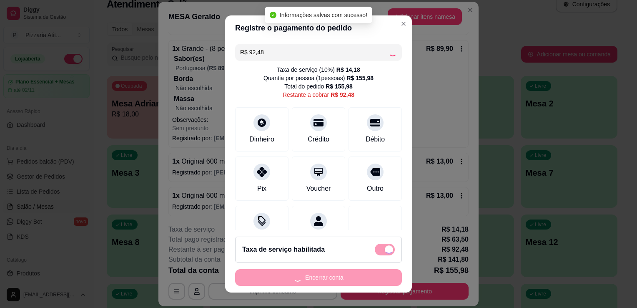
type input "R$ 0,00"
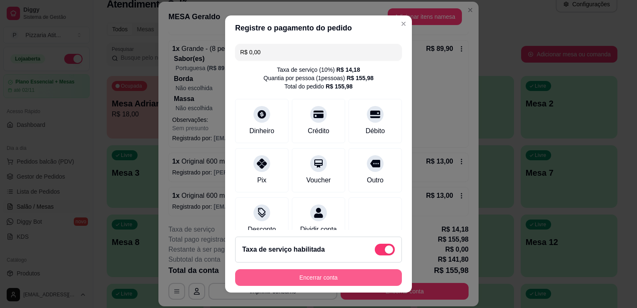
click at [303, 271] on button "Encerrar conta" at bounding box center [318, 277] width 167 height 17
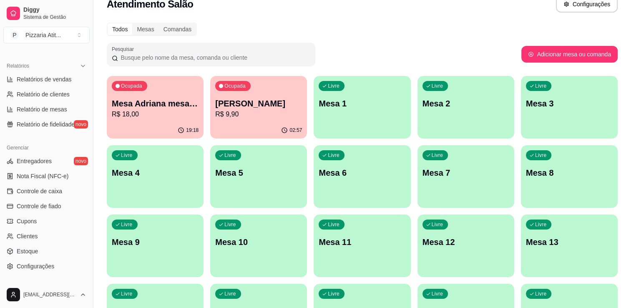
scroll to position [242, 0]
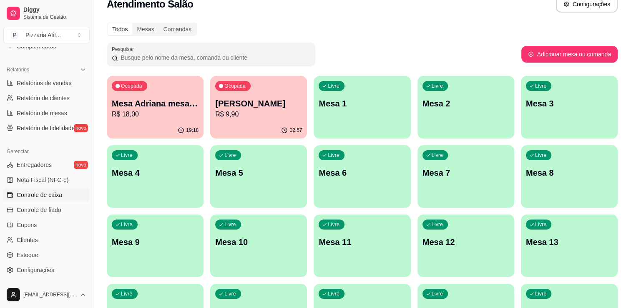
click at [53, 191] on span "Controle de caixa" at bounding box center [39, 195] width 45 height 8
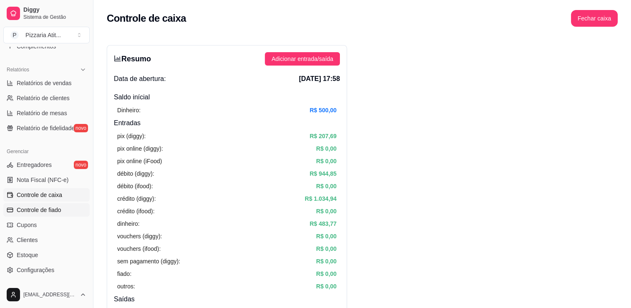
click at [55, 207] on span "Controle de fiado" at bounding box center [39, 210] width 45 height 8
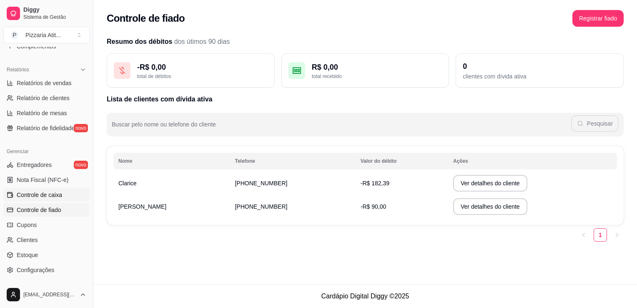
click at [55, 189] on link "Controle de caixa" at bounding box center [46, 194] width 86 height 13
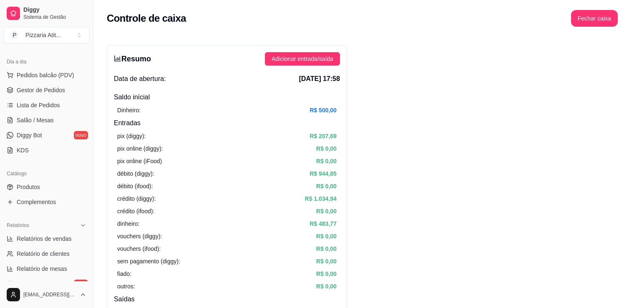
scroll to position [67, 0]
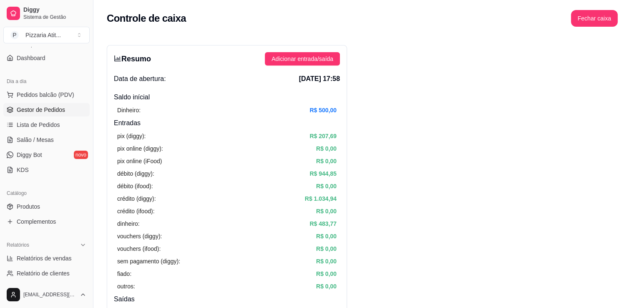
click at [37, 110] on span "Gestor de Pedidos" at bounding box center [41, 110] width 48 height 8
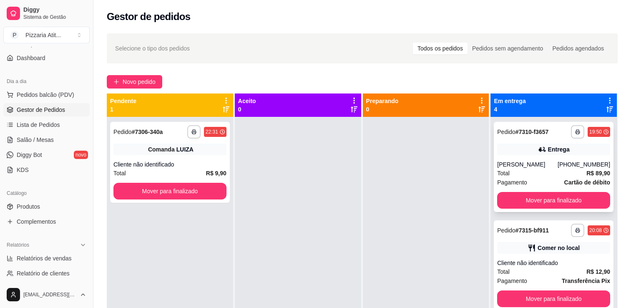
click at [520, 188] on div "**********" at bounding box center [554, 167] width 120 height 90
click at [530, 192] on div "Mover para finalizado" at bounding box center [553, 200] width 113 height 17
click at [517, 203] on button "Mover para finalizado" at bounding box center [554, 200] width 110 height 16
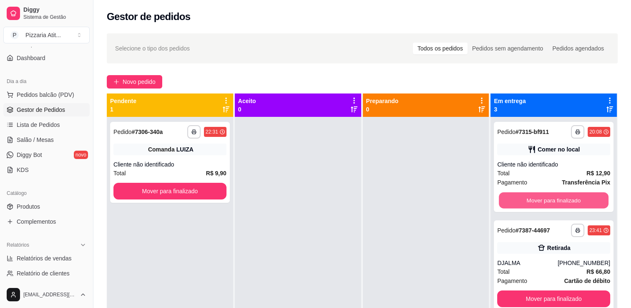
click at [517, 203] on button "Mover para finalizado" at bounding box center [554, 200] width 110 height 16
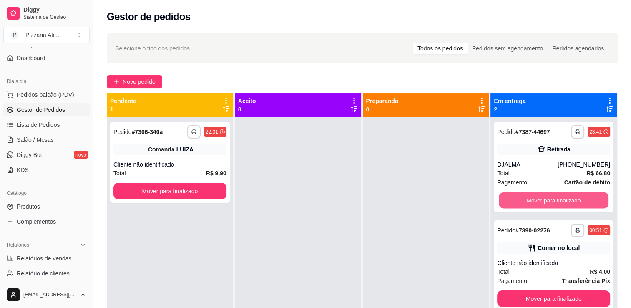
click at [517, 203] on button "Mover para finalizado" at bounding box center [554, 200] width 110 height 16
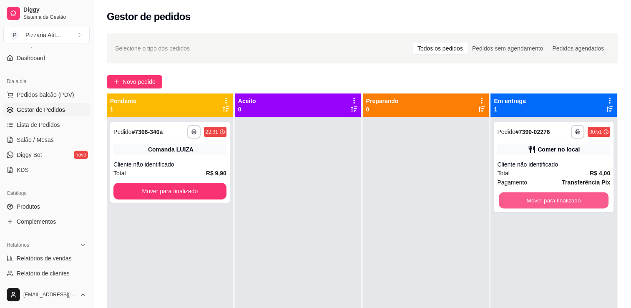
click at [517, 203] on button "Mover para finalizado" at bounding box center [554, 200] width 110 height 16
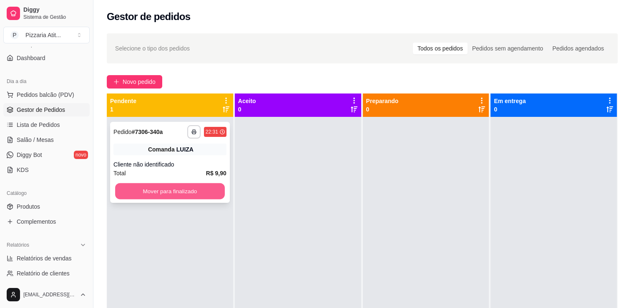
click at [197, 194] on button "Mover para finalizado" at bounding box center [170, 191] width 110 height 16
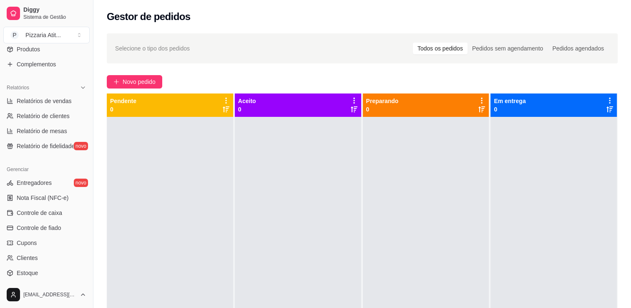
scroll to position [234, 0]
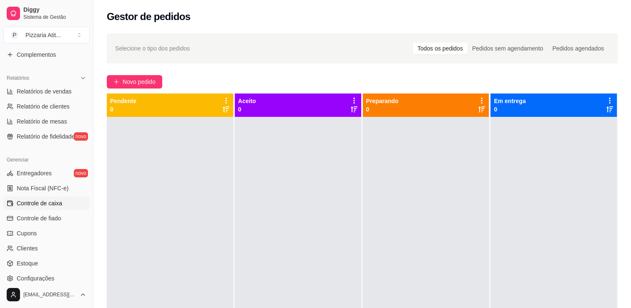
click at [43, 203] on span "Controle de caixa" at bounding box center [39, 203] width 45 height 8
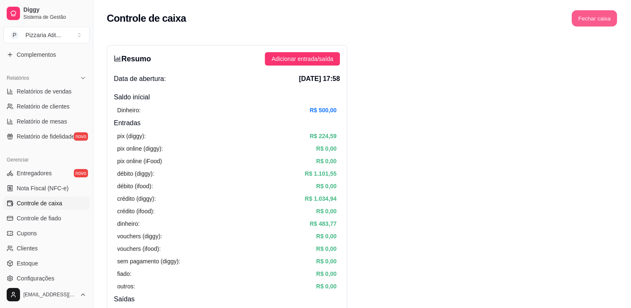
click at [597, 21] on button "Fechar caixa" at bounding box center [594, 18] width 45 height 16
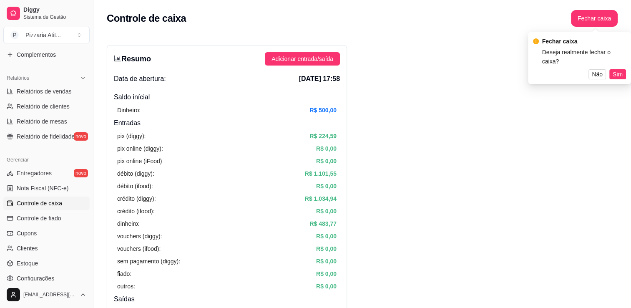
click at [618, 68] on div "Fechar caixa Deseja realmente fechar o caixa? Não Sim" at bounding box center [579, 58] width 93 height 43
click at [621, 73] on span "Sim" at bounding box center [618, 74] width 10 height 9
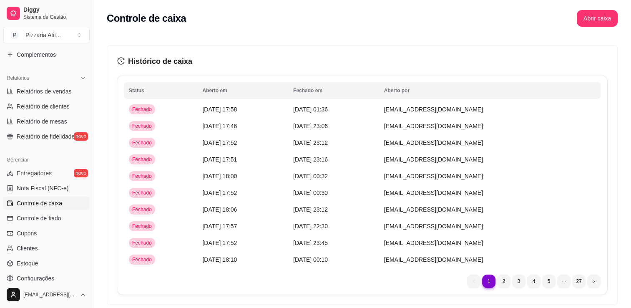
click at [86, 51] on div "Catálogo Produtos Complementos" at bounding box center [46, 40] width 93 height 48
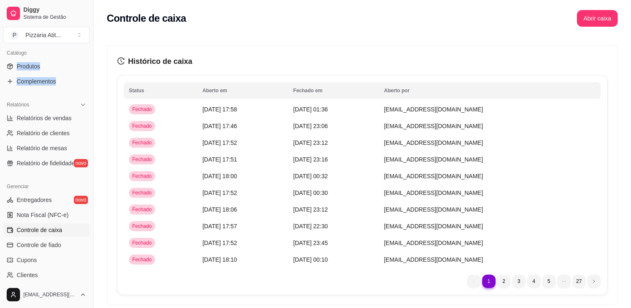
click at [89, 51] on div "Loja aberta Plano Essencial + Mesas até 02/11 Acesso Rápido Dashboard Dia a dia…" at bounding box center [46, 164] width 93 height 234
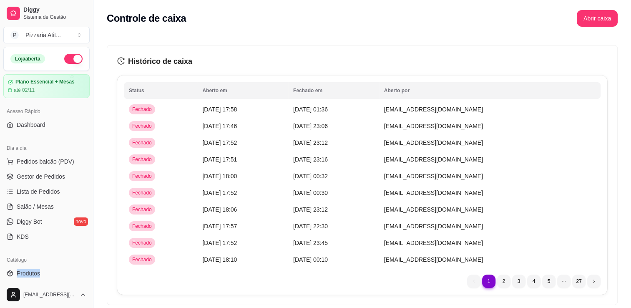
click at [68, 55] on button "button" at bounding box center [73, 59] width 18 height 10
